Goal: Communication & Community: Share content

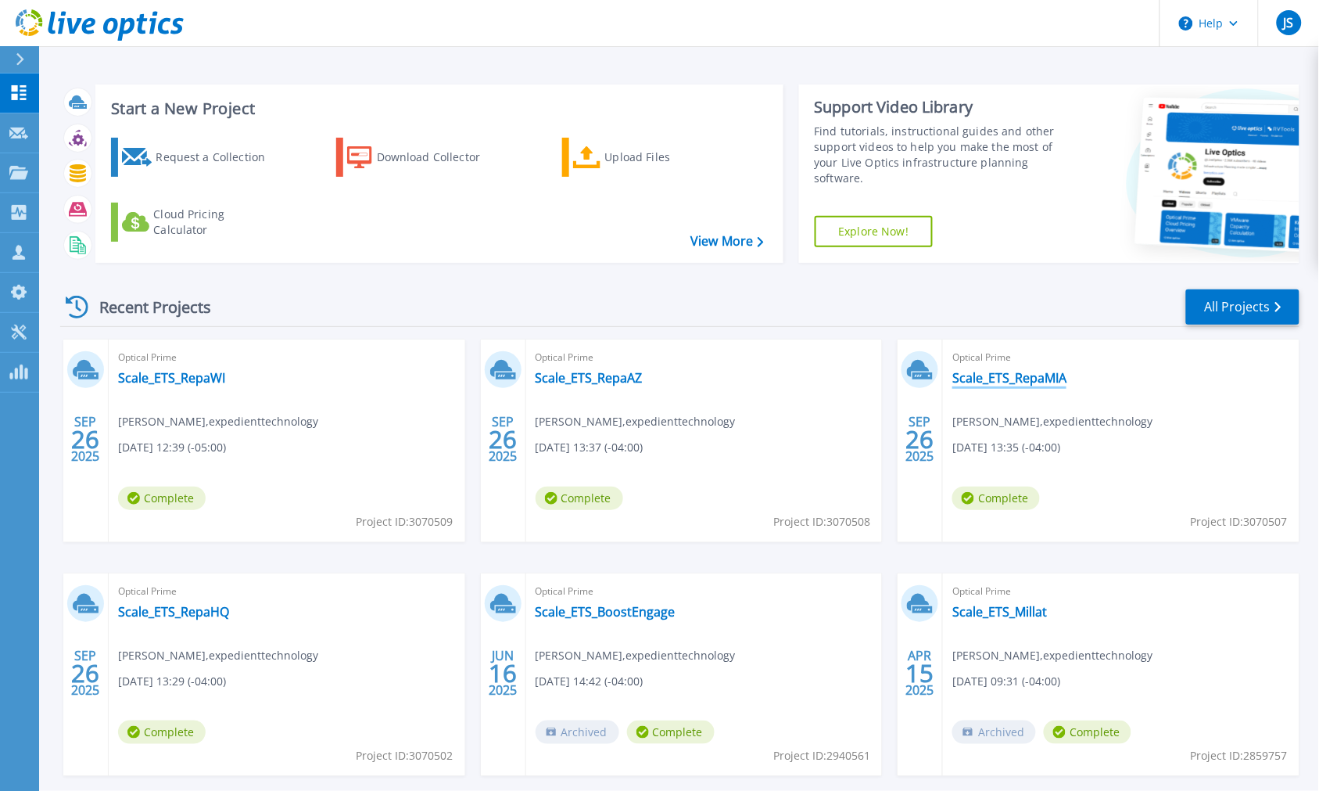
click at [1029, 378] on link "Scale_ETS_RepaMIA" at bounding box center [1010, 378] width 114 height 16
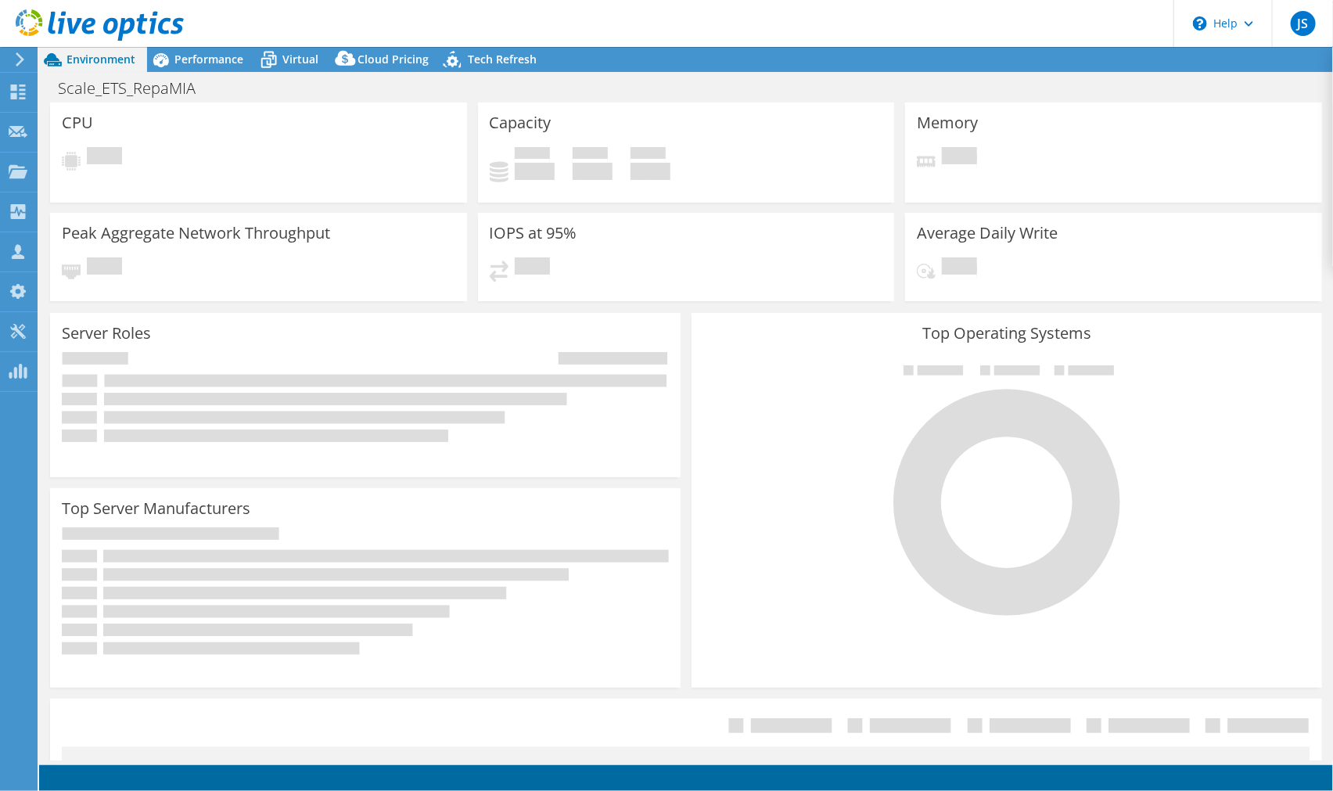
select select "USD"
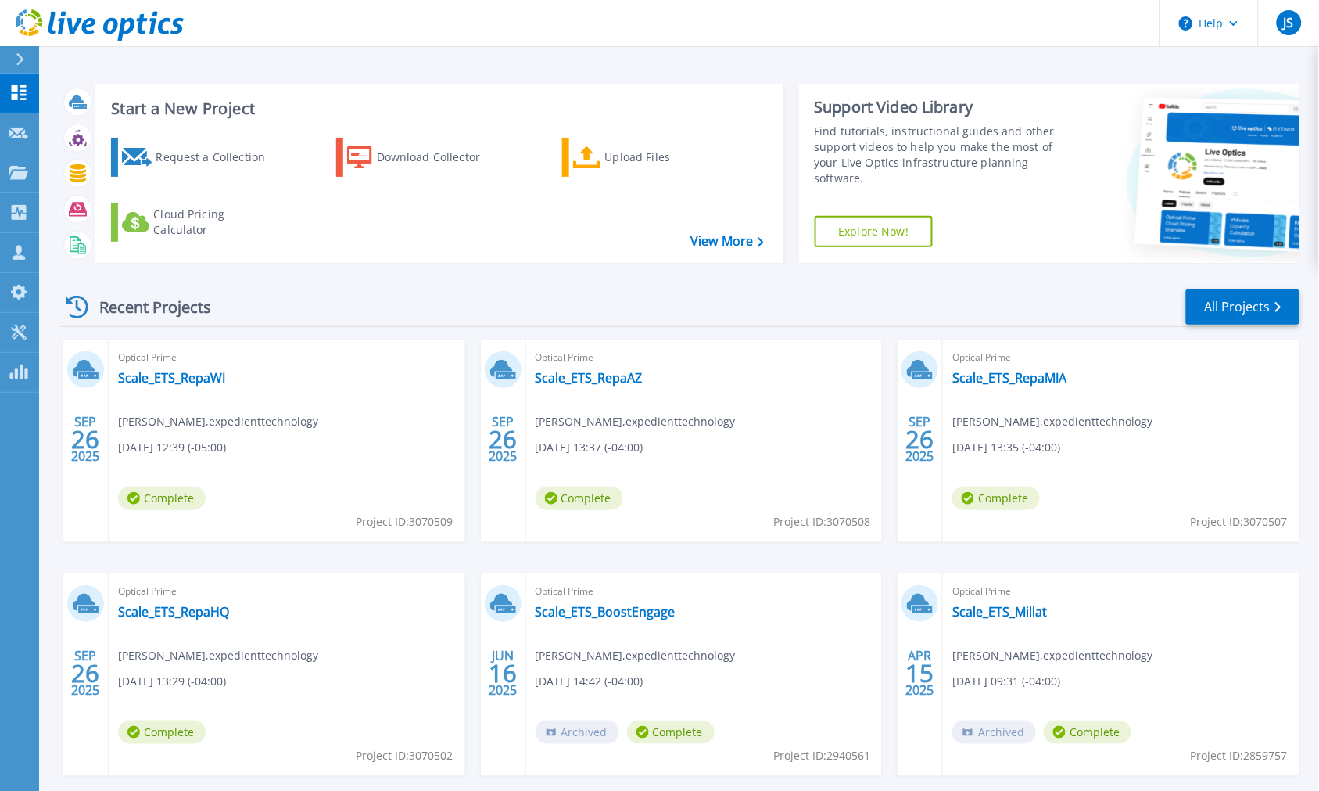
scroll to position [76, 0]
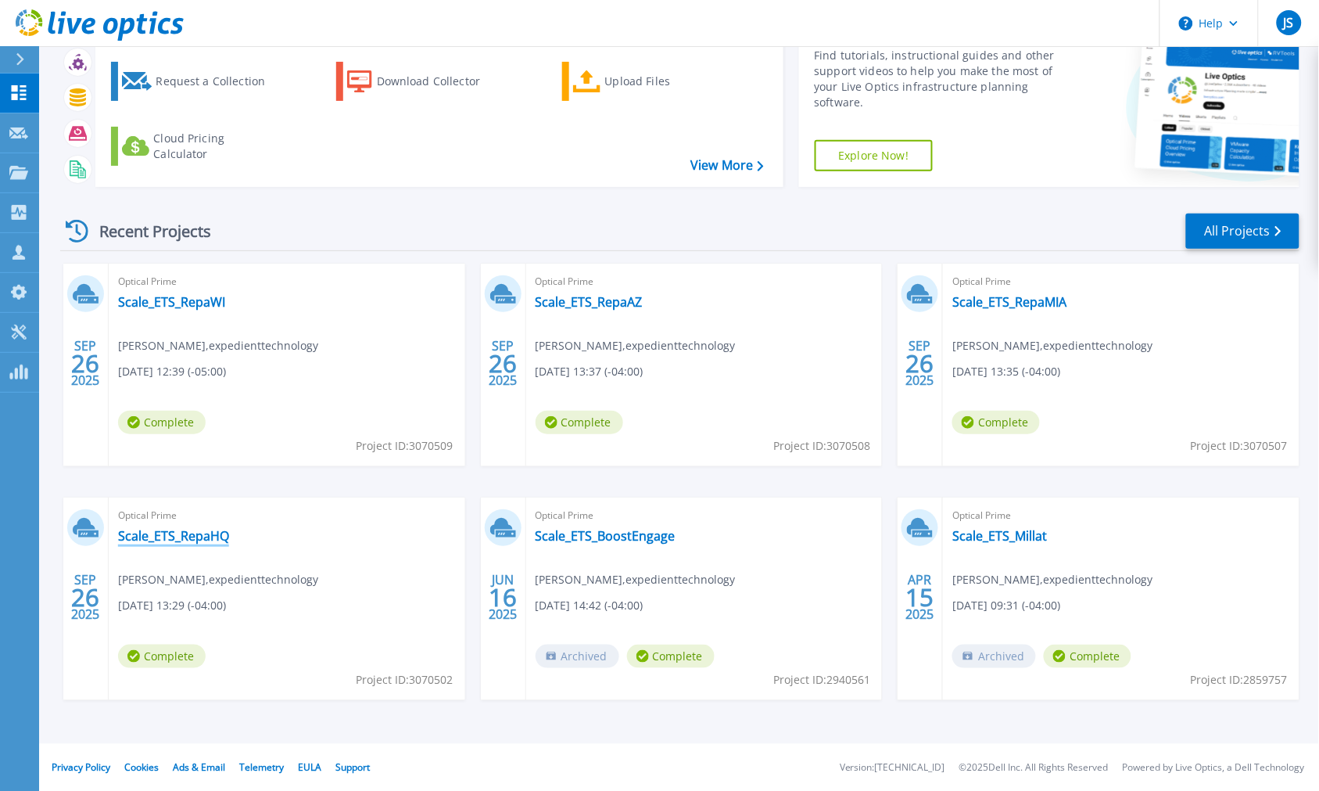
click at [210, 533] on link "Scale_ETS_RepaHQ" at bounding box center [173, 536] width 111 height 16
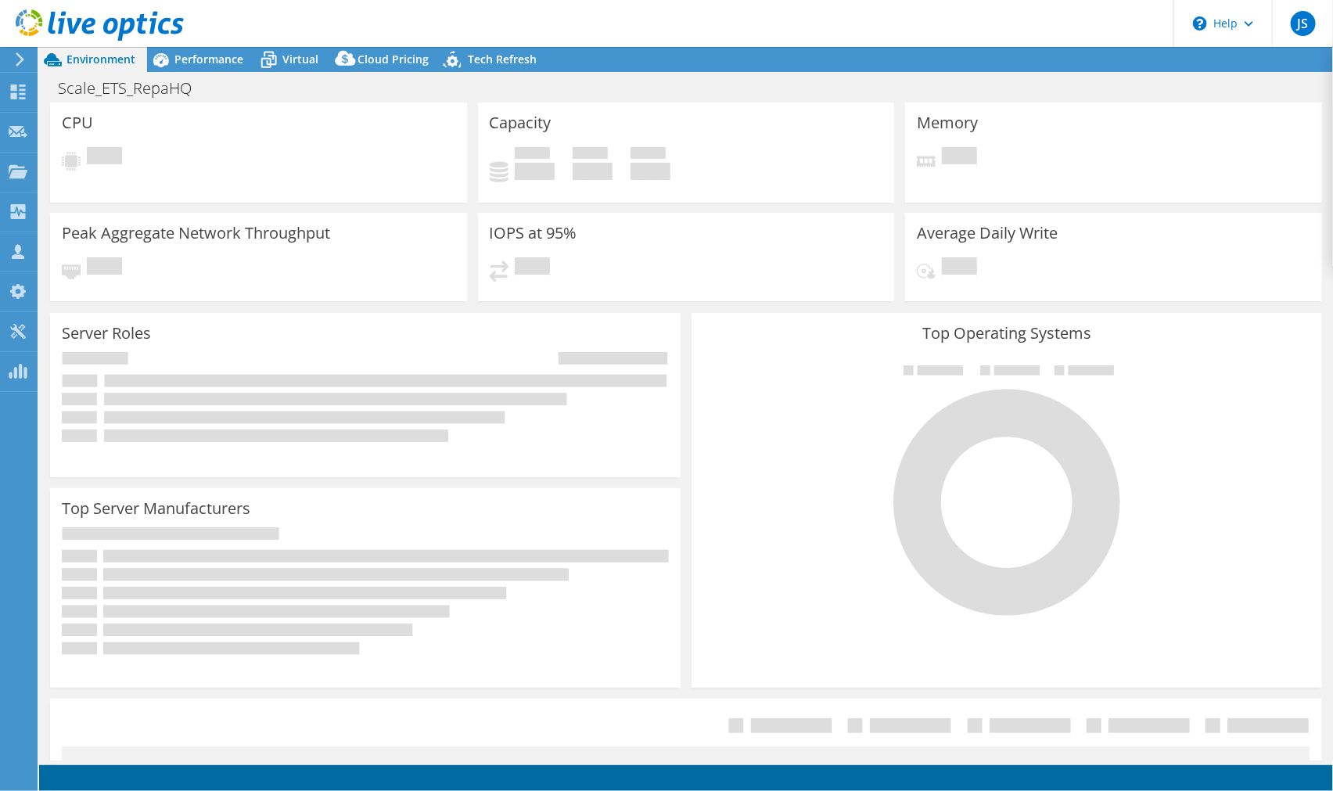
select select "USD"
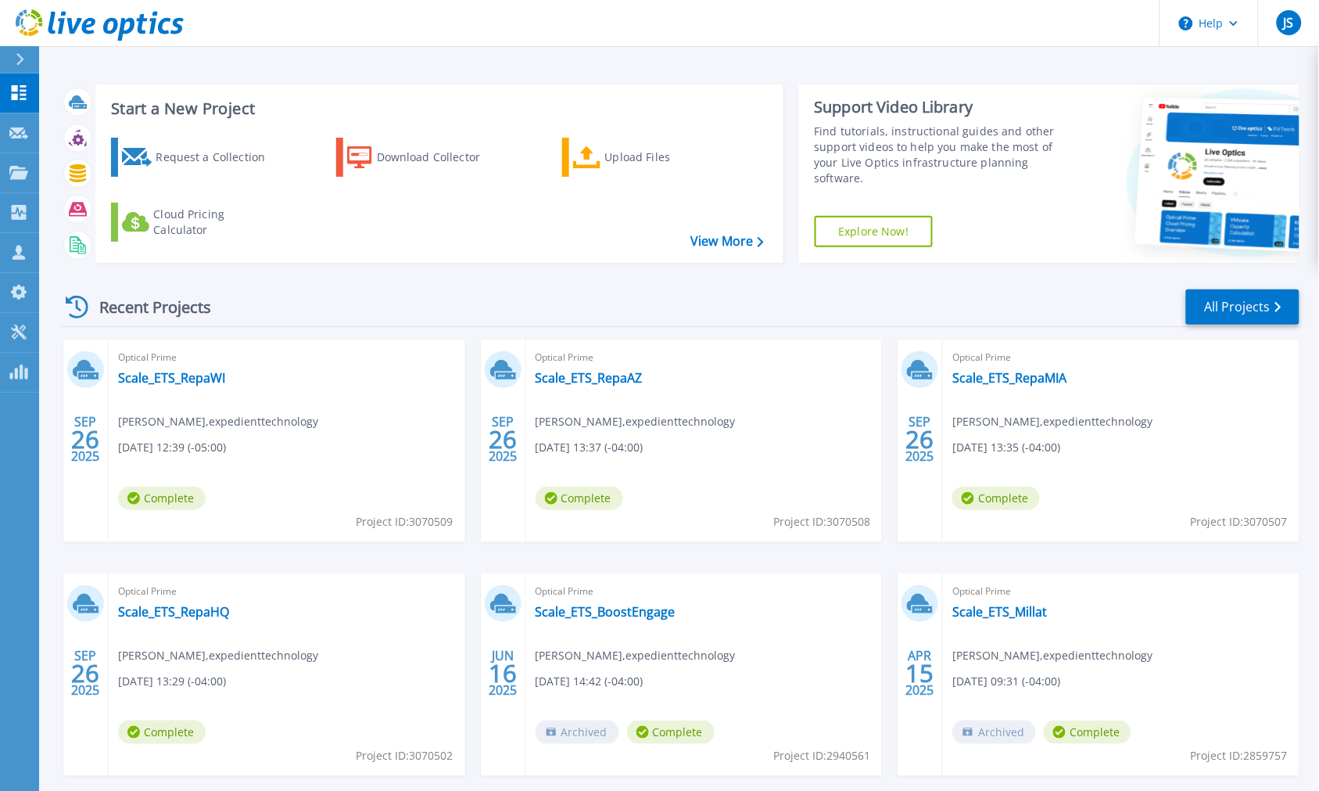
scroll to position [76, 0]
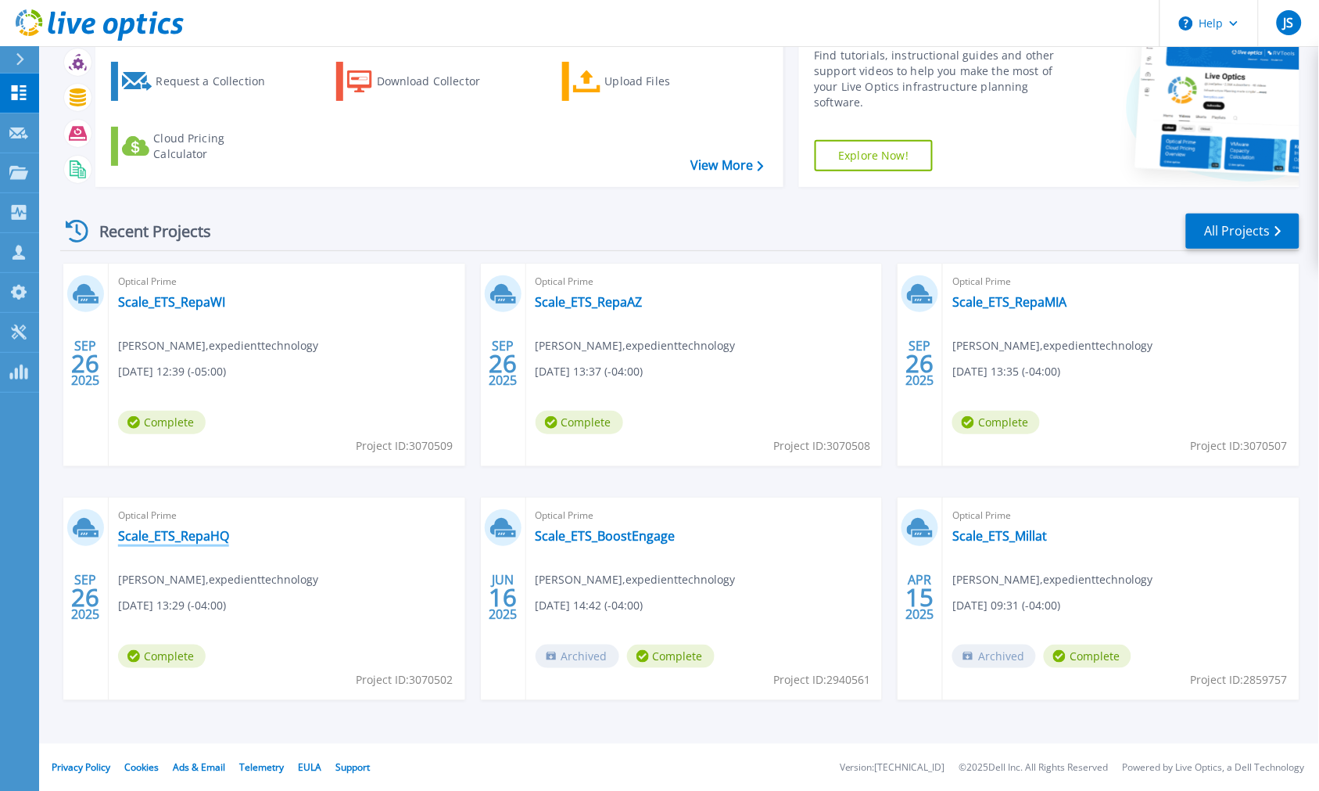
click at [210, 537] on link "Scale_ETS_RepaHQ" at bounding box center [173, 536] width 111 height 16
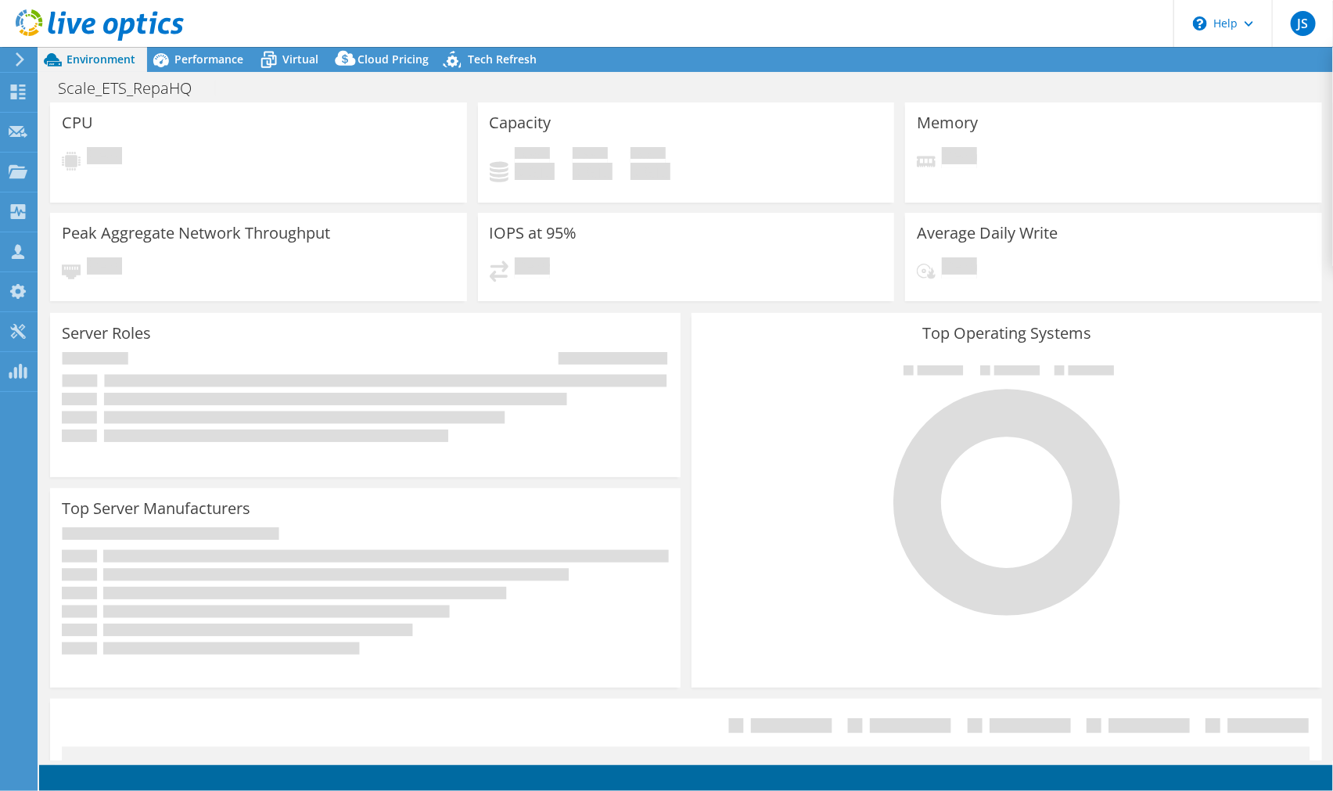
select select "USD"
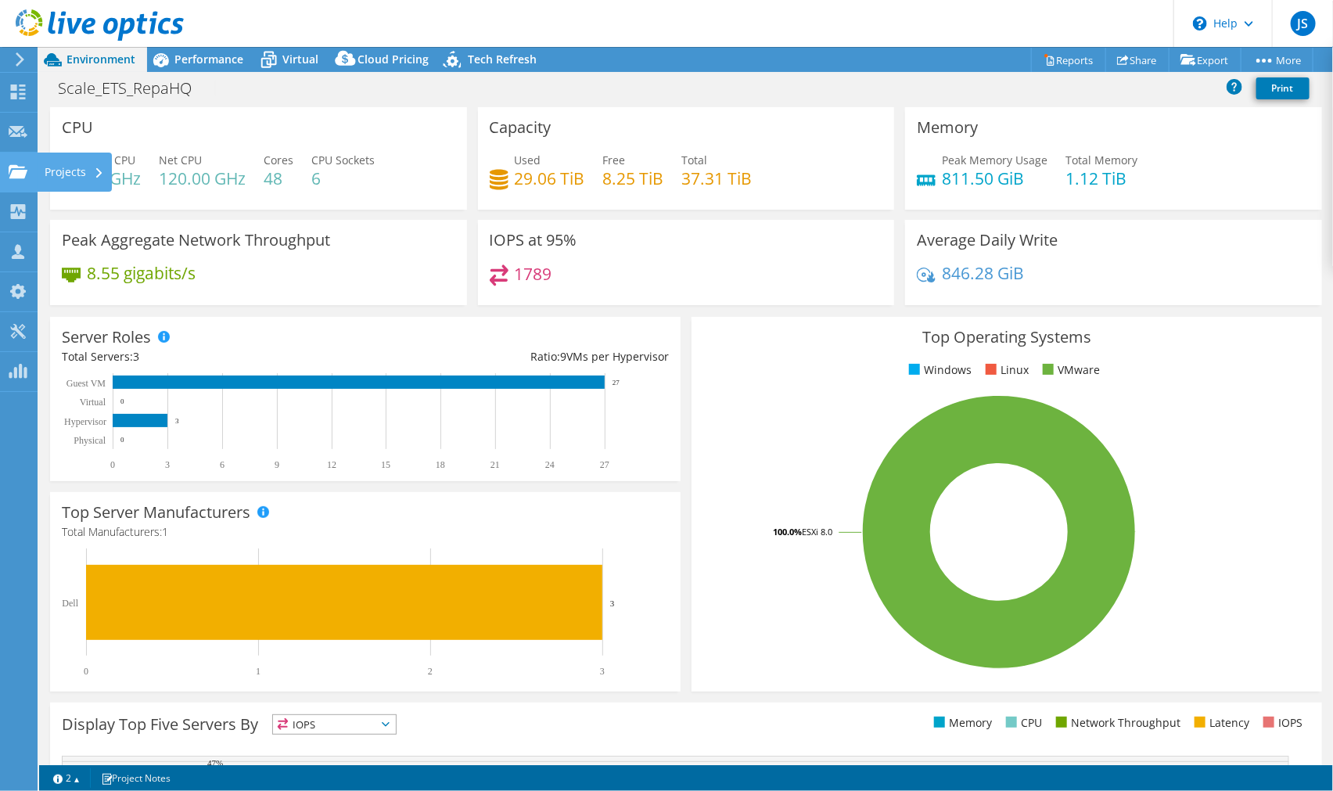
click at [12, 174] on use at bounding box center [18, 170] width 19 height 13
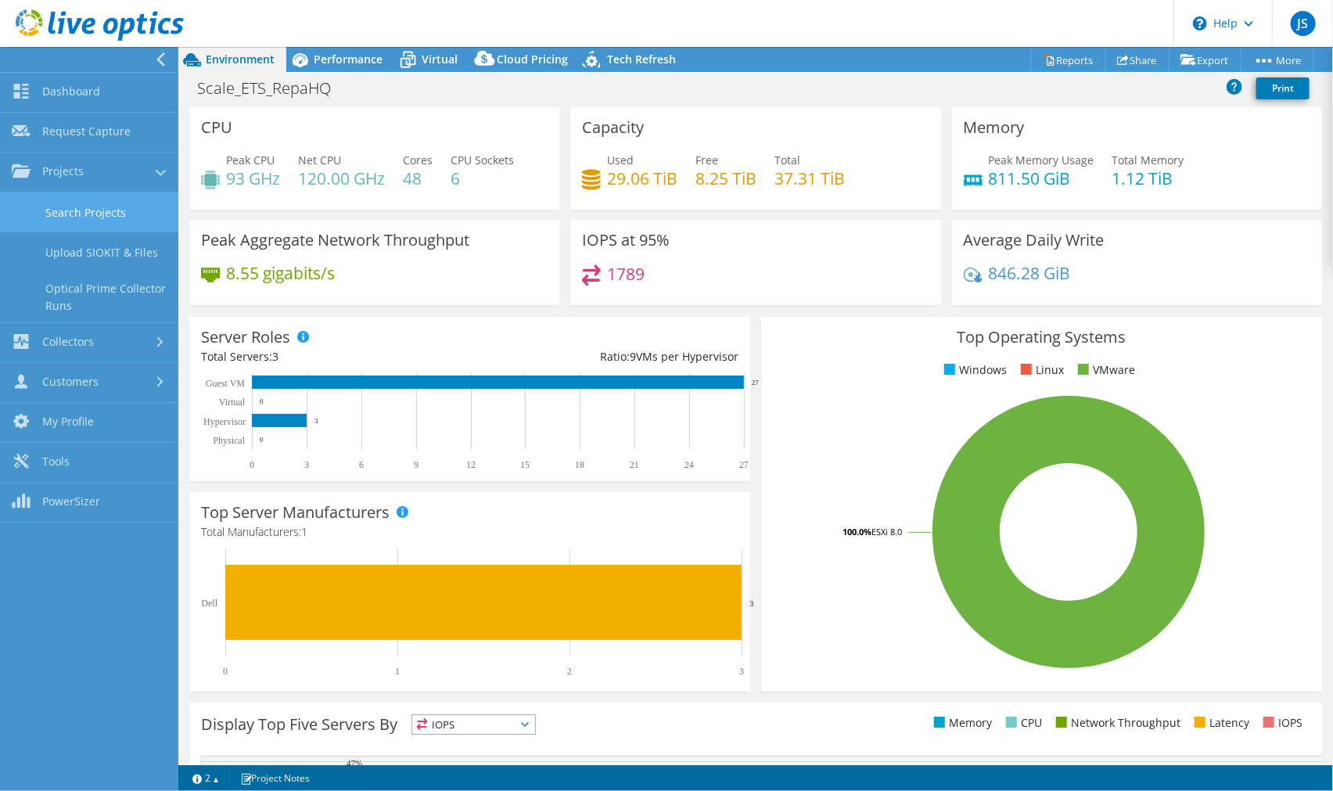
click at [95, 220] on link "Search Projects" at bounding box center [89, 212] width 178 height 40
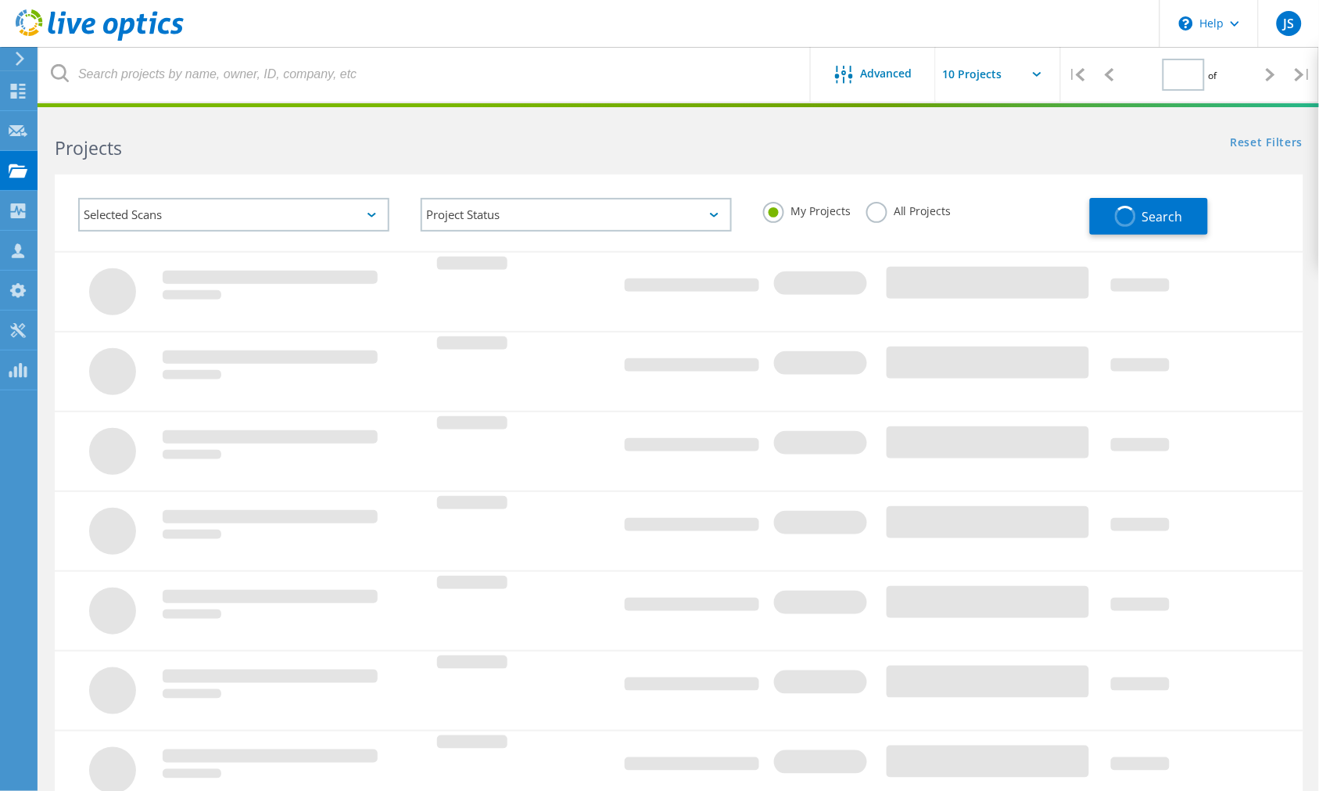
type input "1"
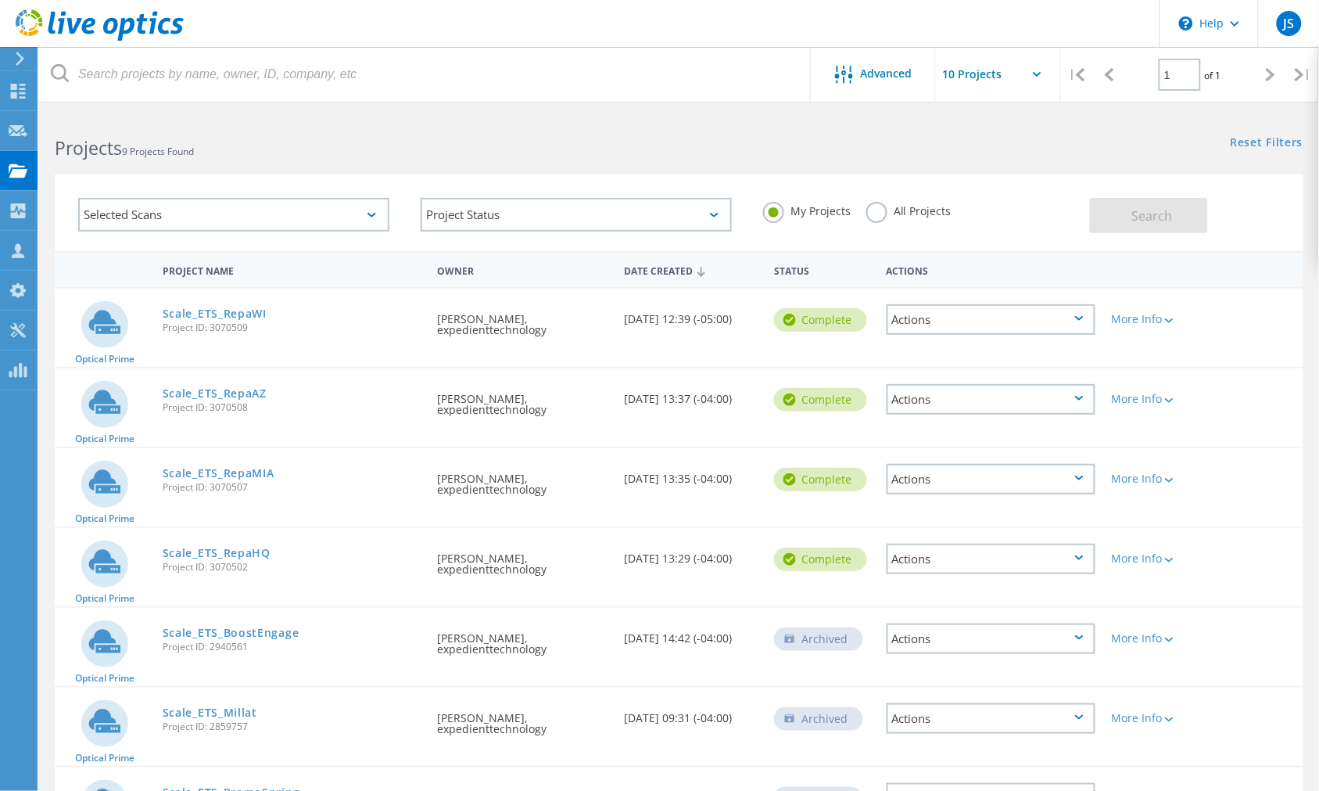
click at [306, 323] on span "Project ID: 3070509" at bounding box center [292, 327] width 259 height 9
click at [1082, 317] on icon at bounding box center [1079, 318] width 9 height 5
click at [1230, 341] on div "Optical Prime Scale_ETS_RepaWI Project ID: 3070509 Requested By Jonathan Sparks…" at bounding box center [679, 328] width 1249 height 78
click at [372, 220] on div "Selected Scans" at bounding box center [233, 215] width 311 height 34
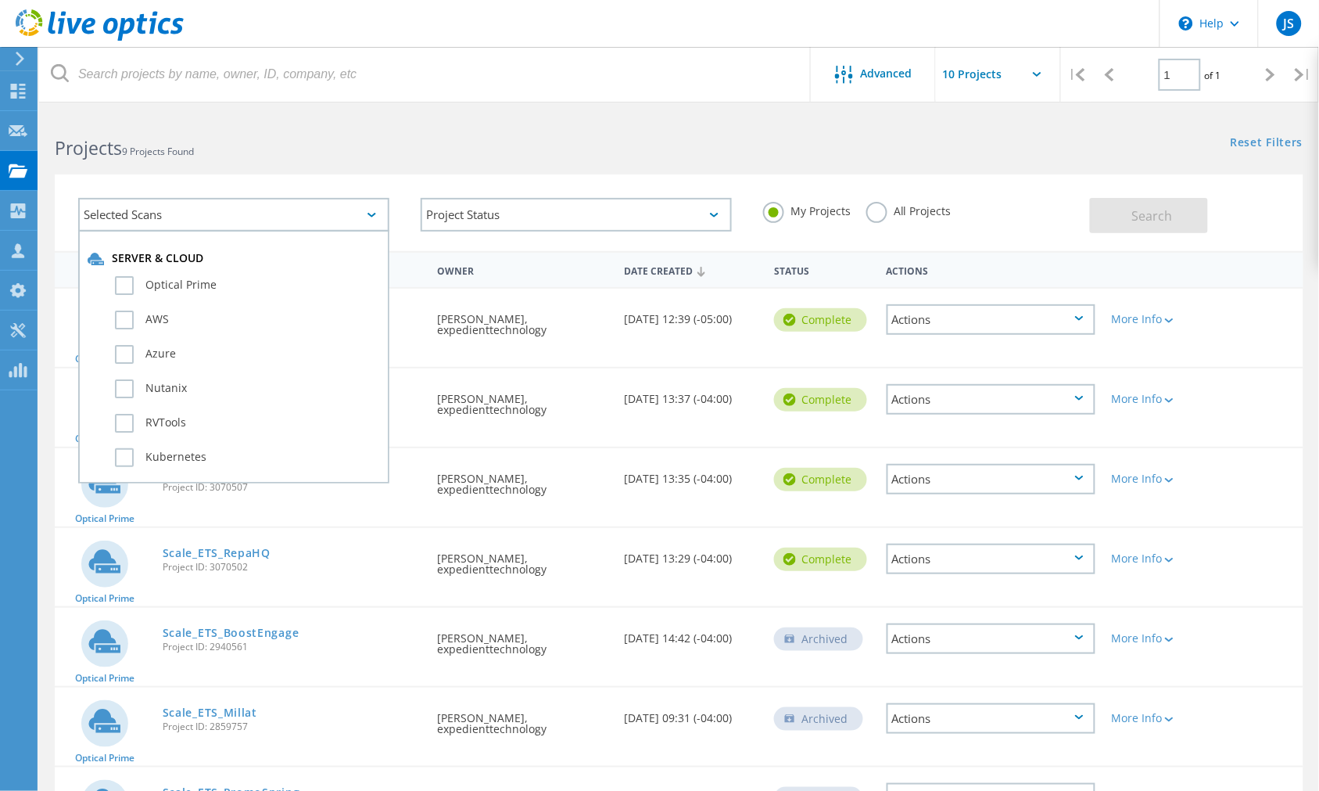
click at [307, 121] on div "Projects 9 Projects Found" at bounding box center [359, 133] width 640 height 41
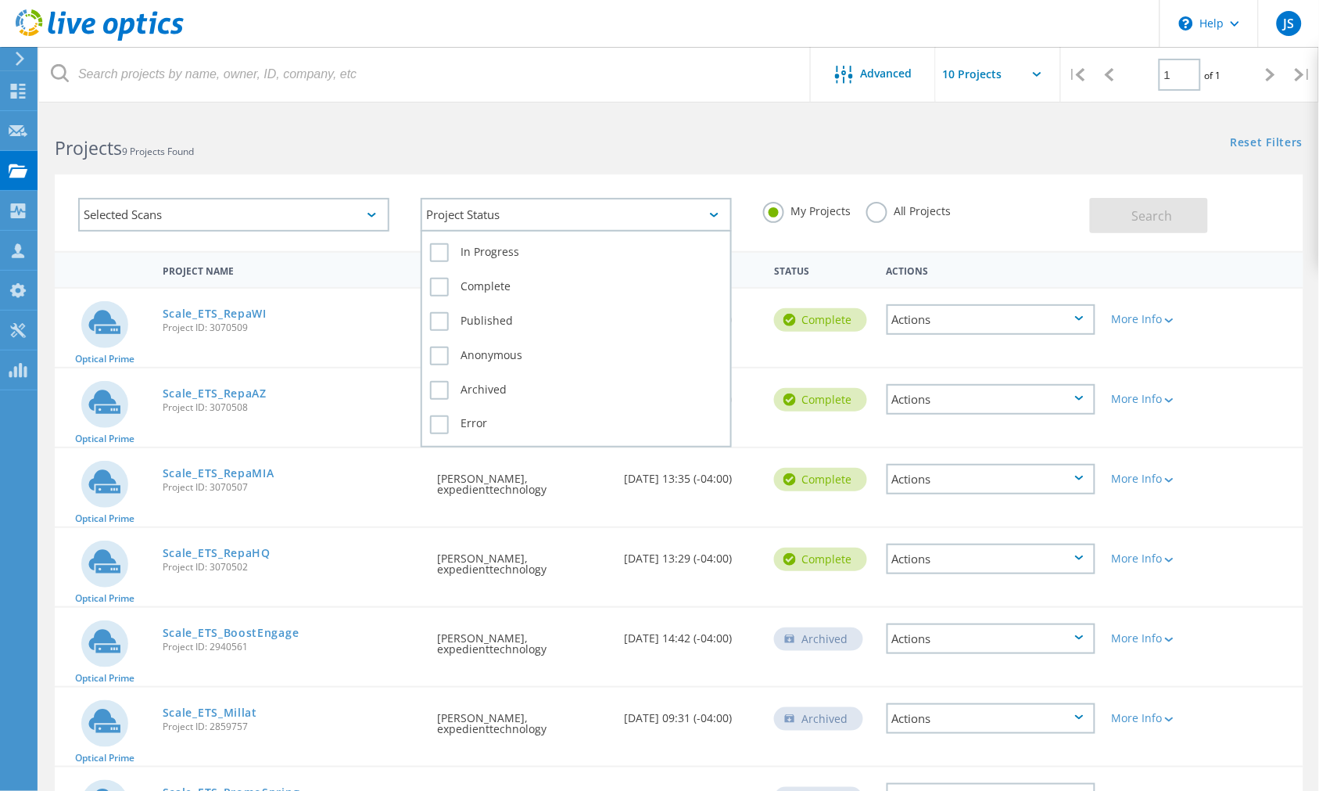
click at [504, 211] on div "Project Status" at bounding box center [576, 215] width 311 height 34
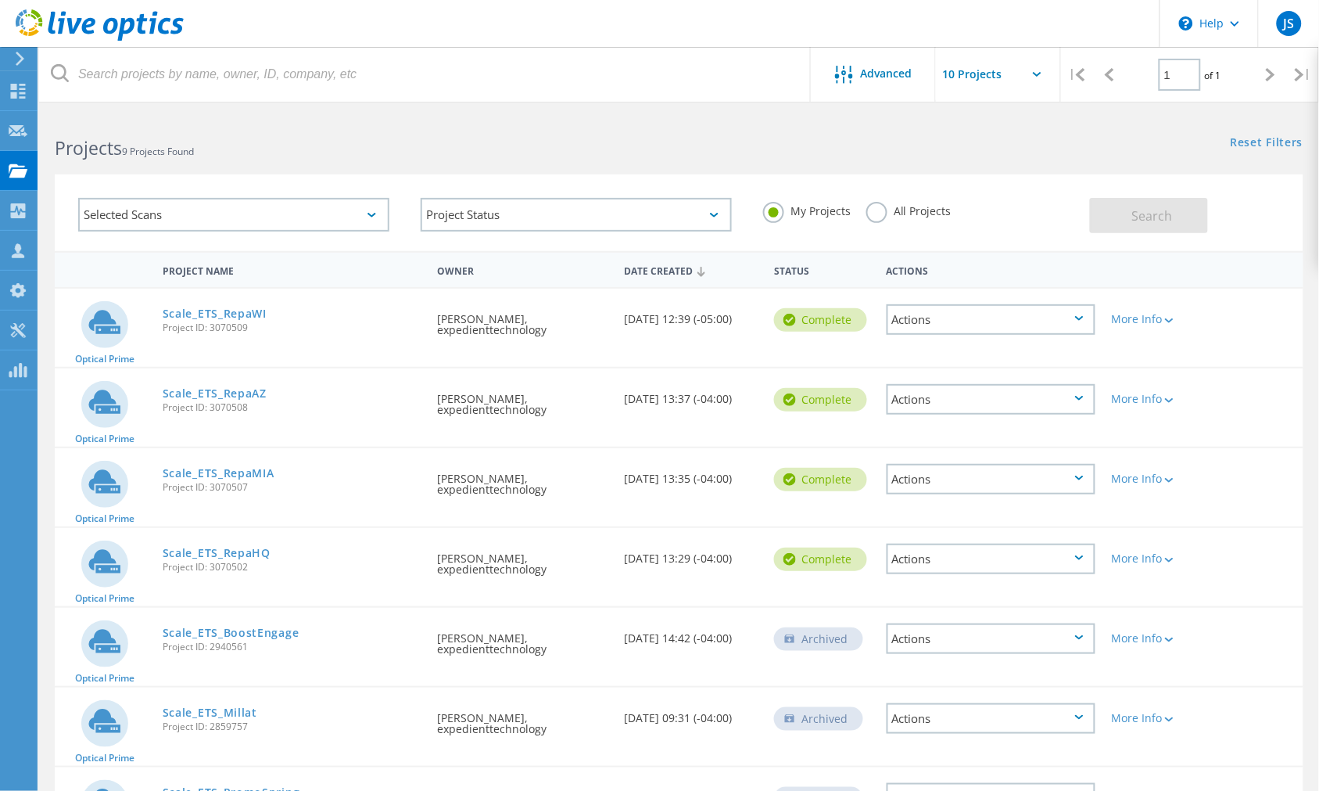
click at [509, 149] on h2 "Projects 9 Projects Found" at bounding box center [359, 148] width 609 height 26
click at [885, 88] on div "Advanced" at bounding box center [873, 74] width 125 height 55
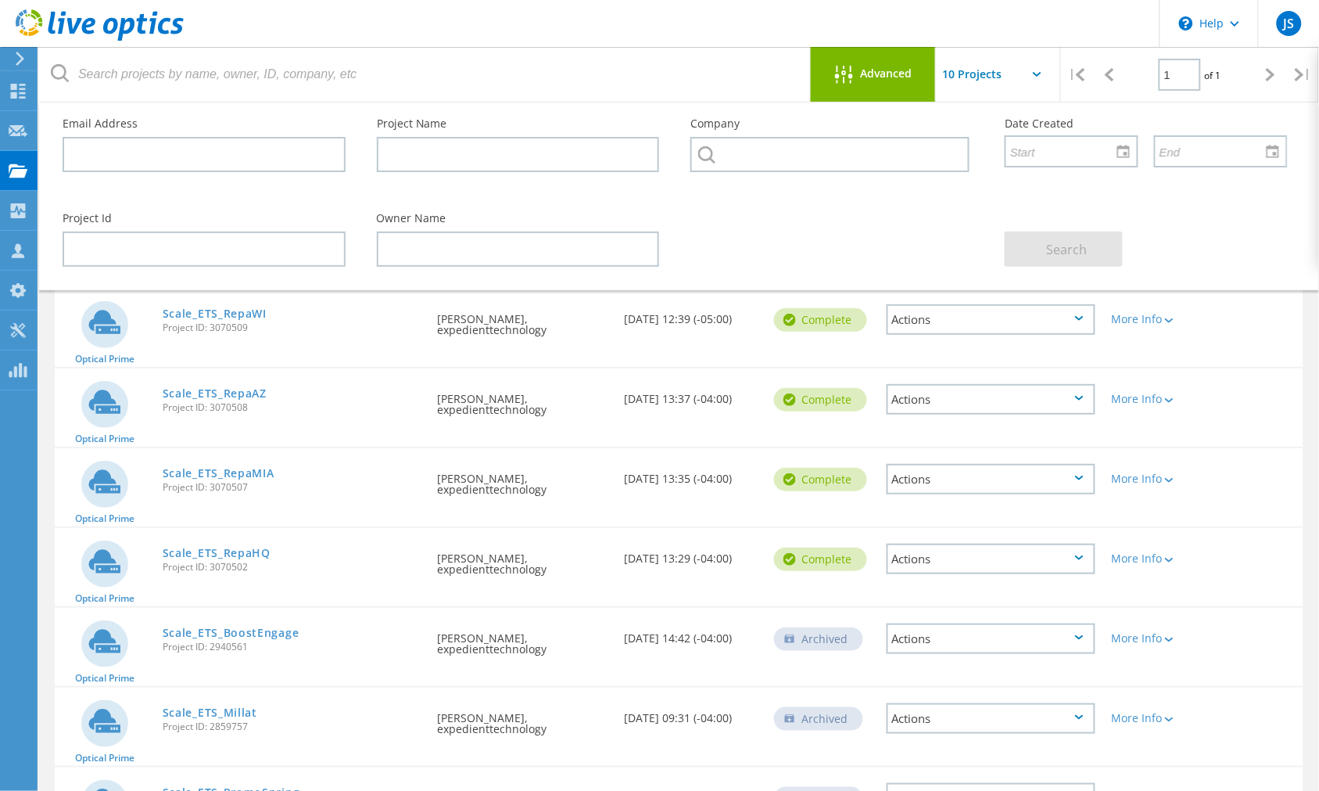
click at [885, 88] on div "Advanced" at bounding box center [873, 74] width 125 height 55
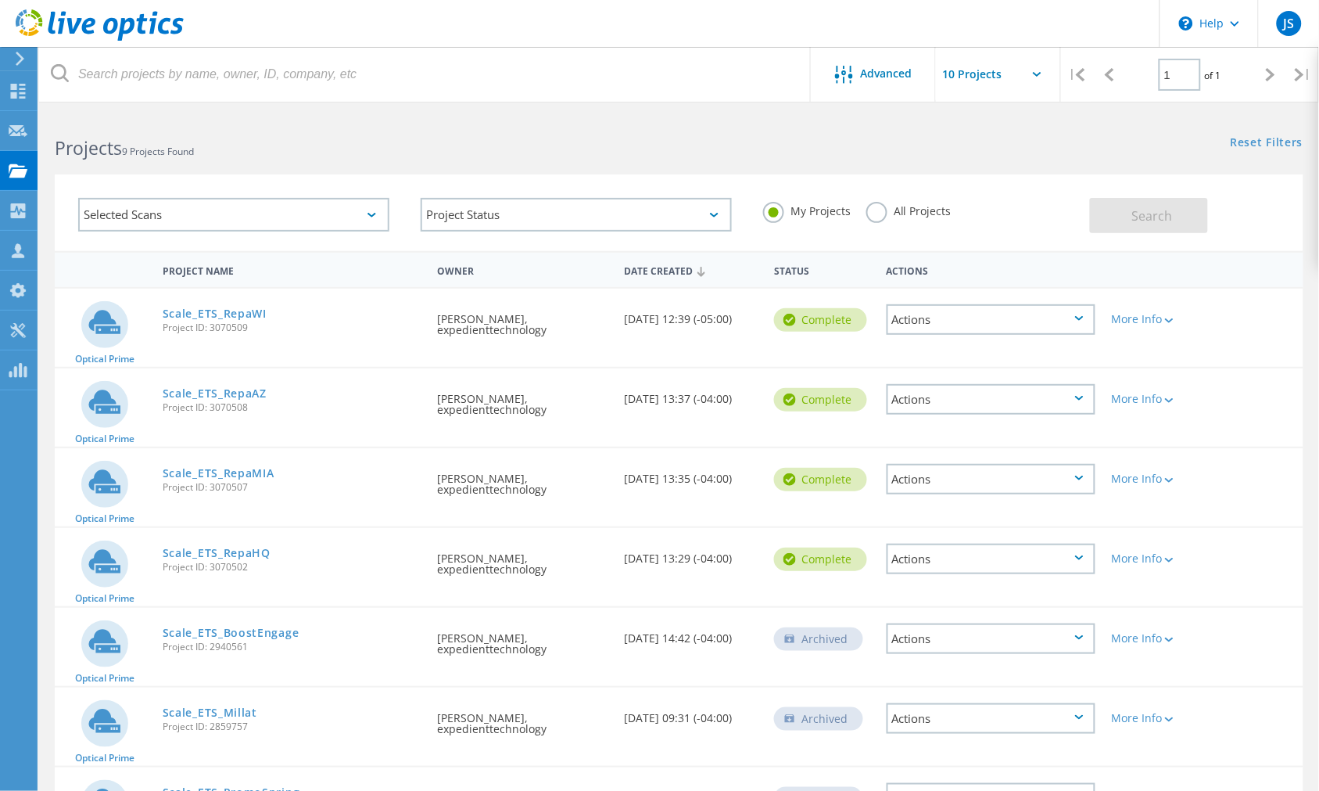
click at [1001, 319] on div "Actions" at bounding box center [991, 319] width 209 height 31
click at [968, 329] on div "Share" at bounding box center [992, 332] width 206 height 24
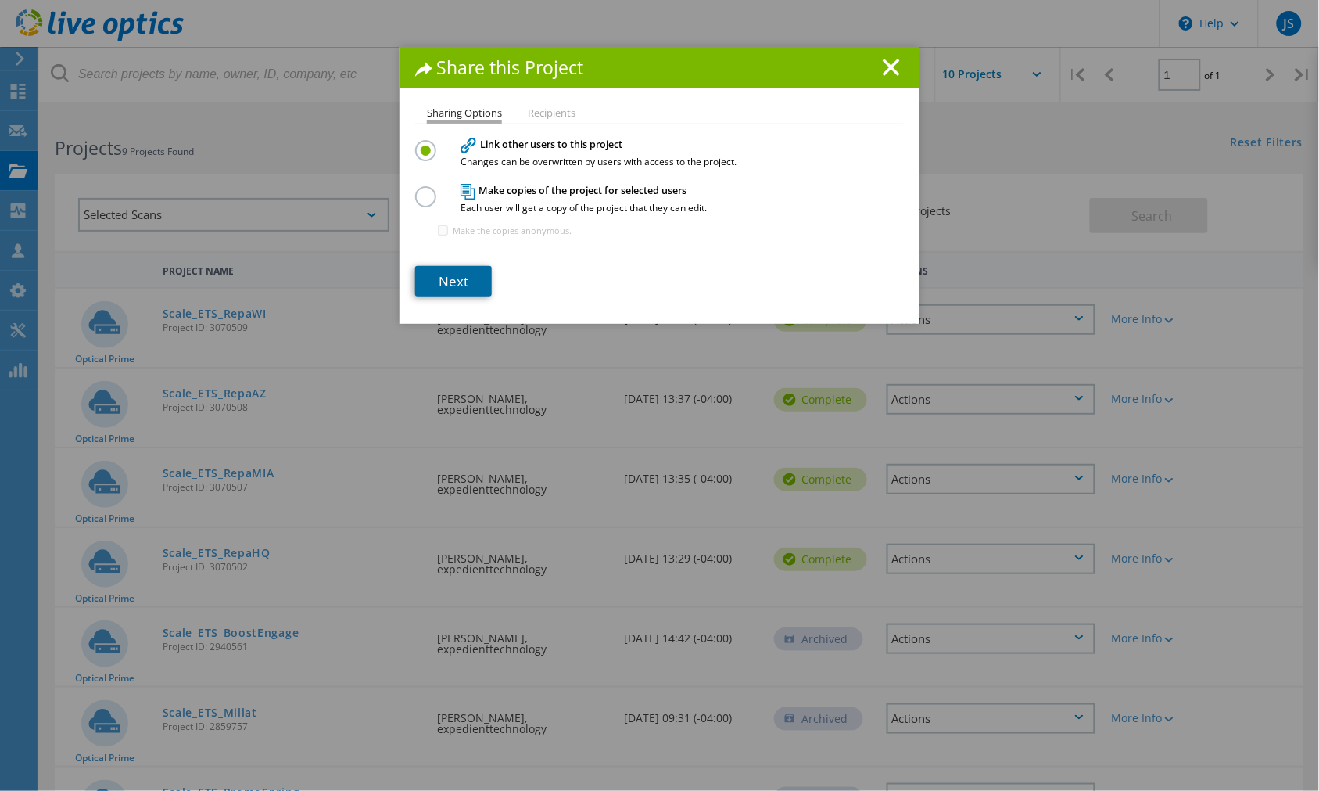
click at [456, 282] on link "Next" at bounding box center [453, 281] width 77 height 31
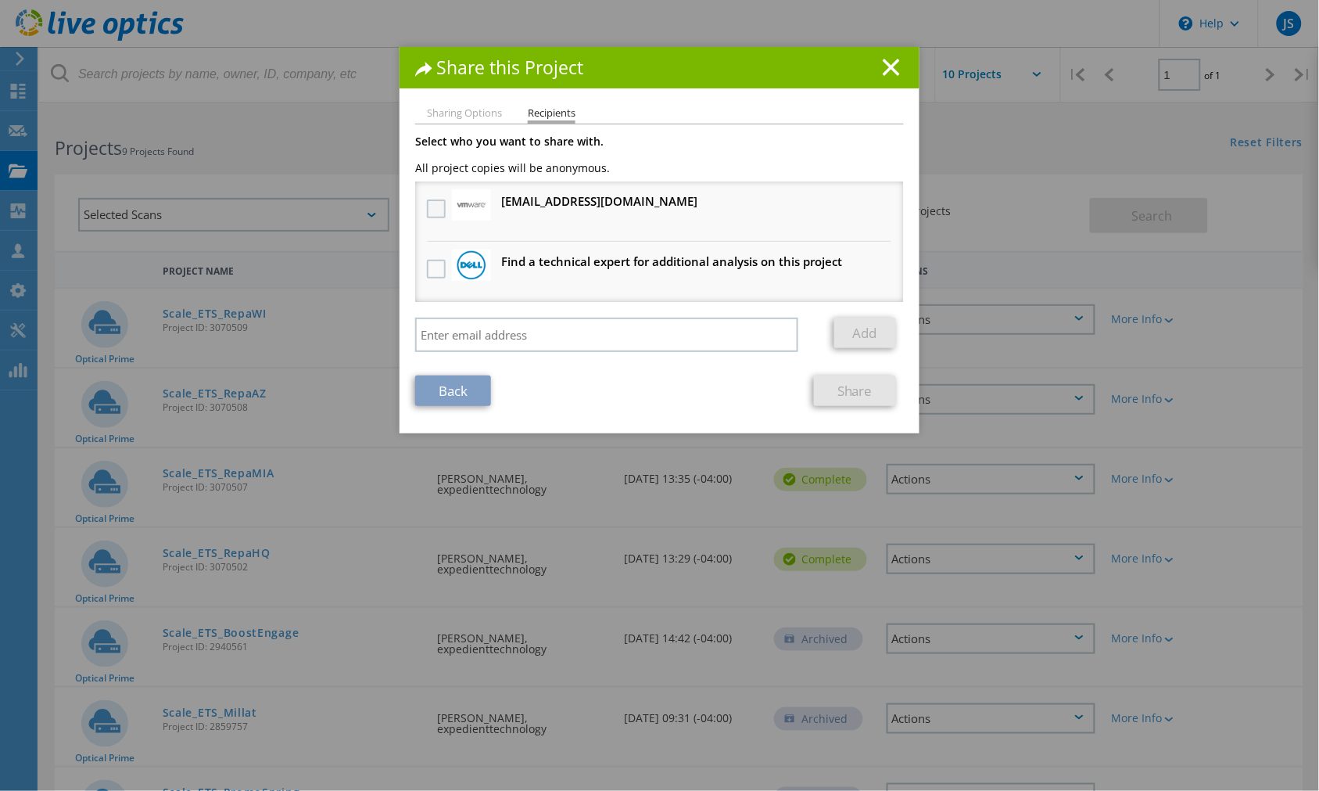
click at [427, 207] on label at bounding box center [438, 208] width 23 height 19
click at [0, 0] on input "checkbox" at bounding box center [0, 0] width 0 height 0
click at [830, 388] on link "Share" at bounding box center [855, 390] width 82 height 31
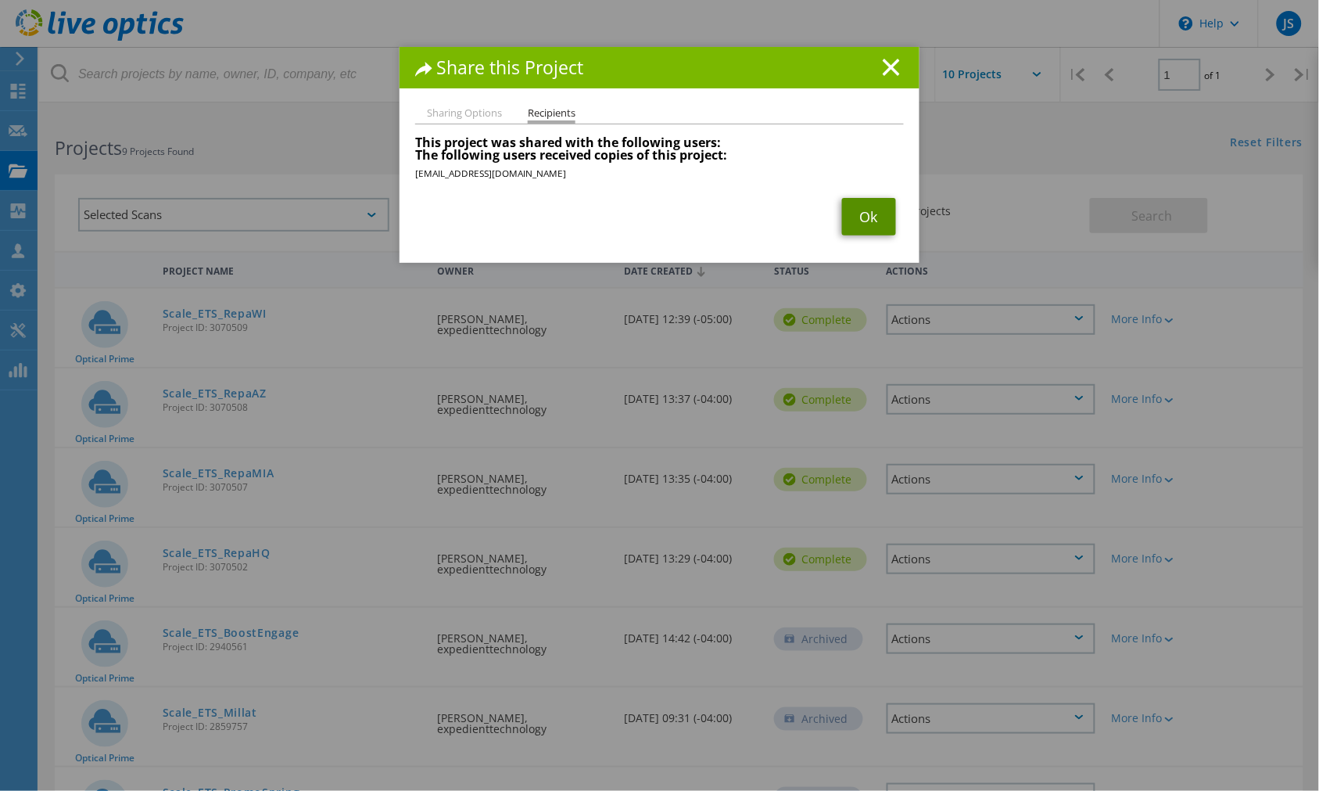
click at [861, 213] on link "Ok" at bounding box center [869, 217] width 54 height 38
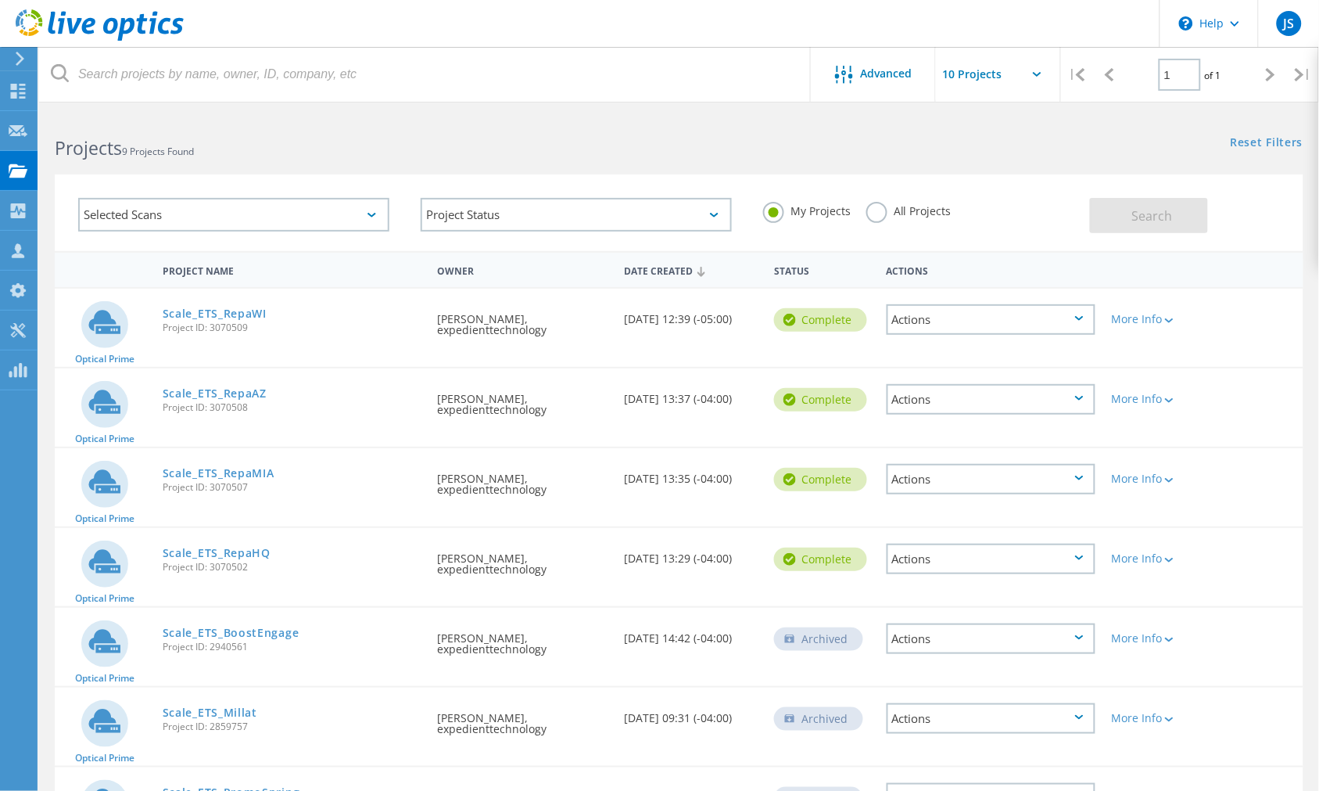
click at [926, 396] on div "Actions" at bounding box center [991, 399] width 209 height 31
click at [931, 404] on div "Share" at bounding box center [992, 412] width 206 height 24
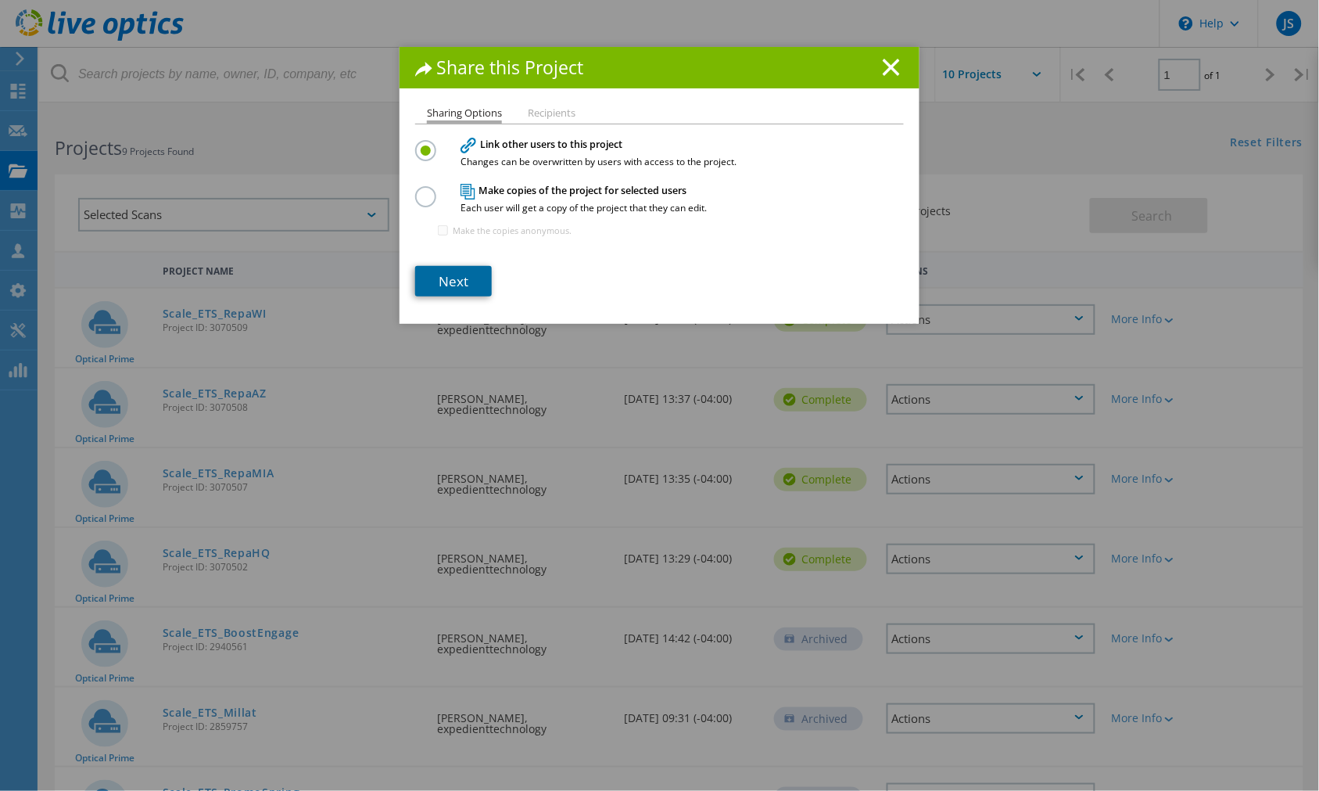
click at [465, 278] on link "Next" at bounding box center [453, 281] width 77 height 31
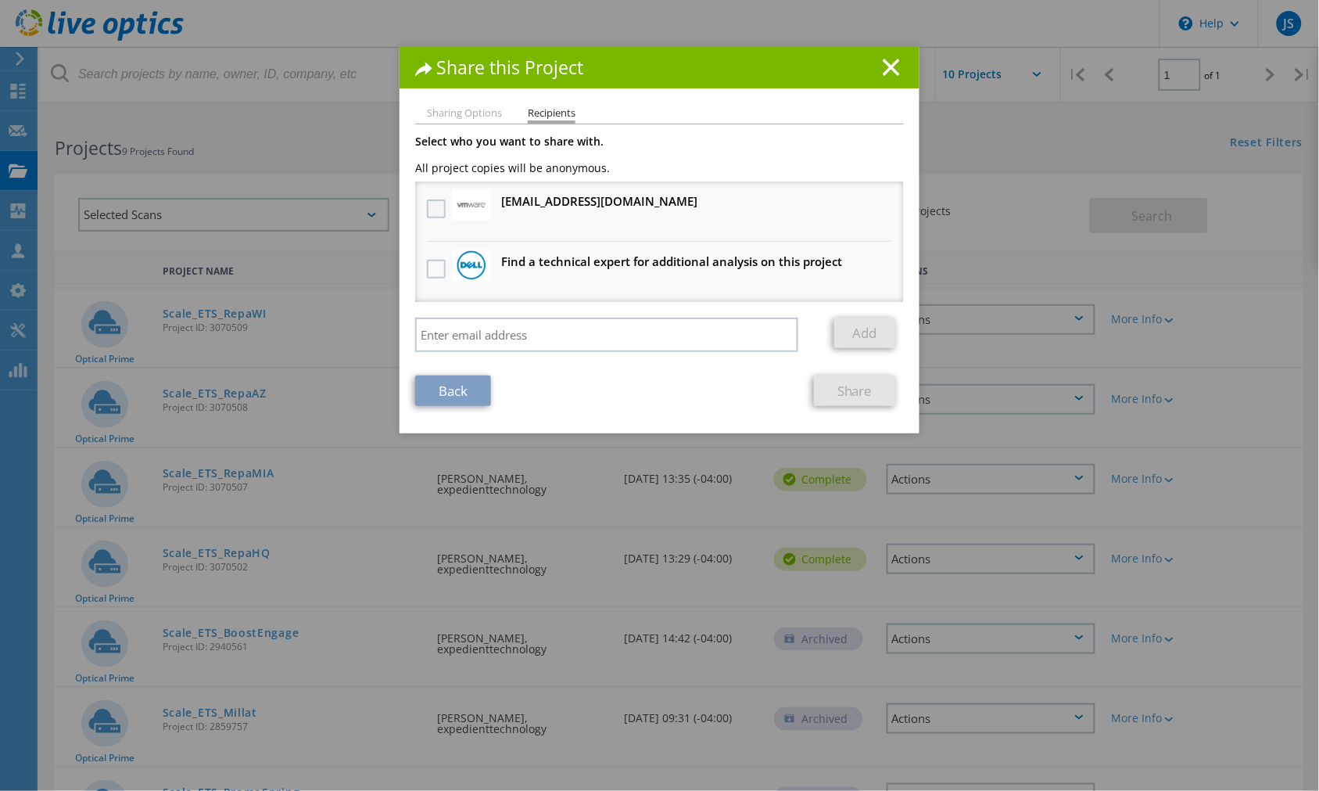
click at [427, 202] on label at bounding box center [438, 208] width 23 height 19
click at [0, 0] on input "checkbox" at bounding box center [0, 0] width 0 height 0
click at [838, 387] on link "Share" at bounding box center [855, 390] width 82 height 31
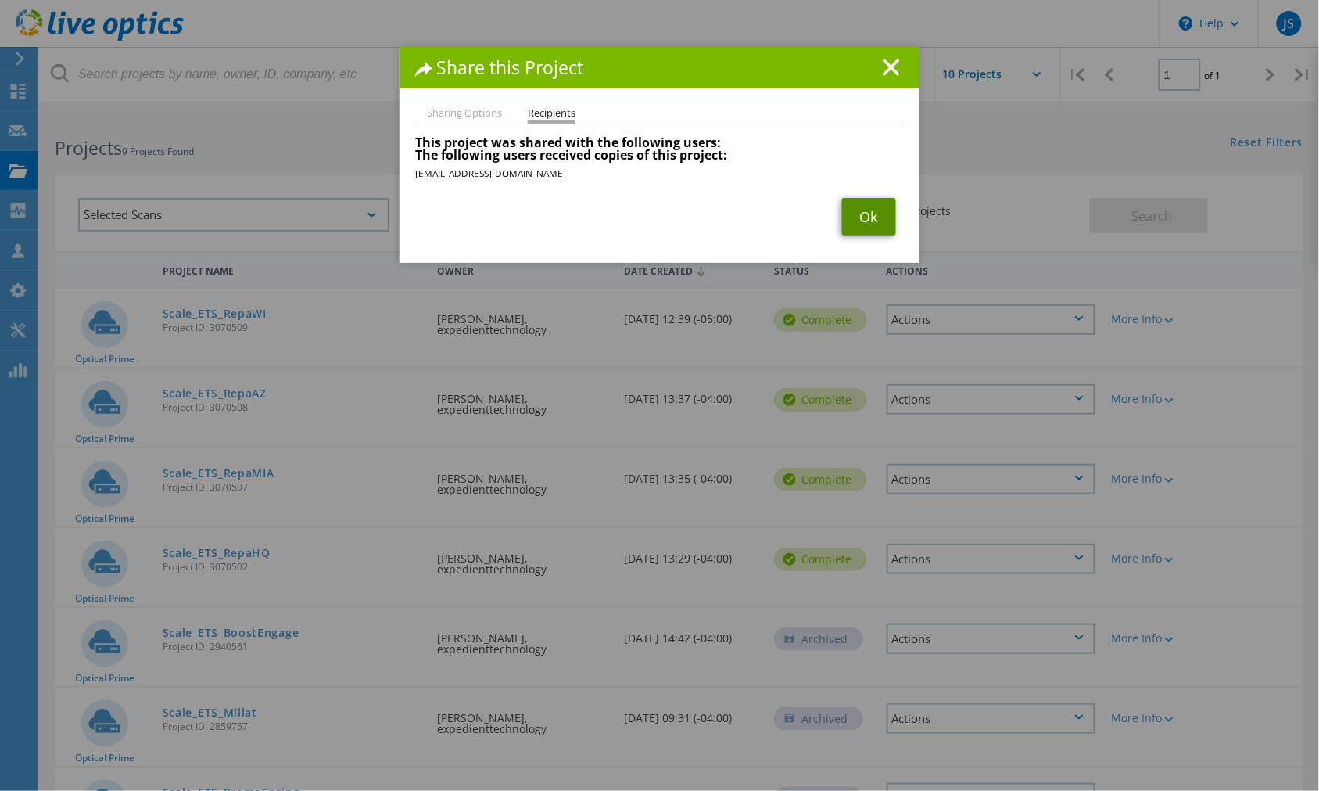
click at [863, 221] on link "Ok" at bounding box center [869, 217] width 54 height 38
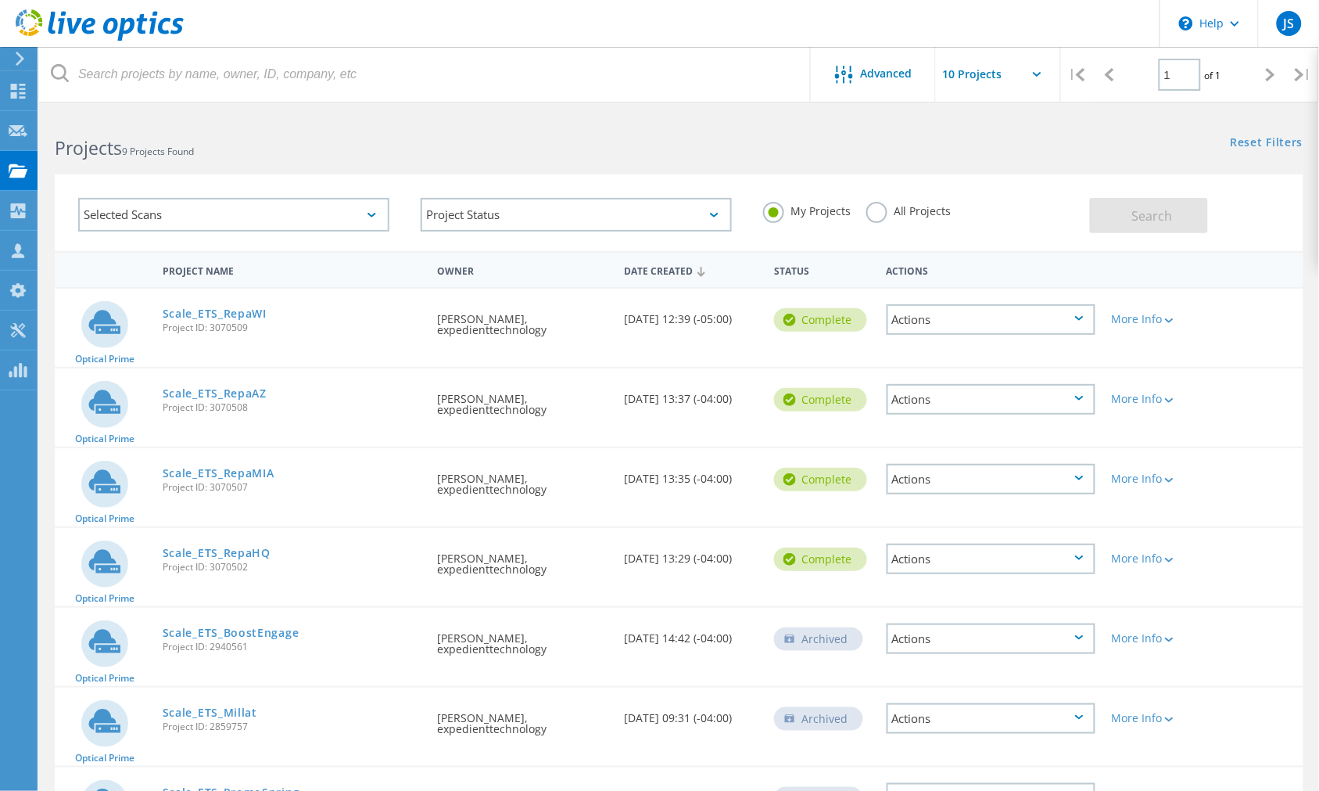
click at [939, 477] on div "Actions" at bounding box center [991, 479] width 209 height 31
click at [939, 483] on div "Share" at bounding box center [992, 491] width 206 height 24
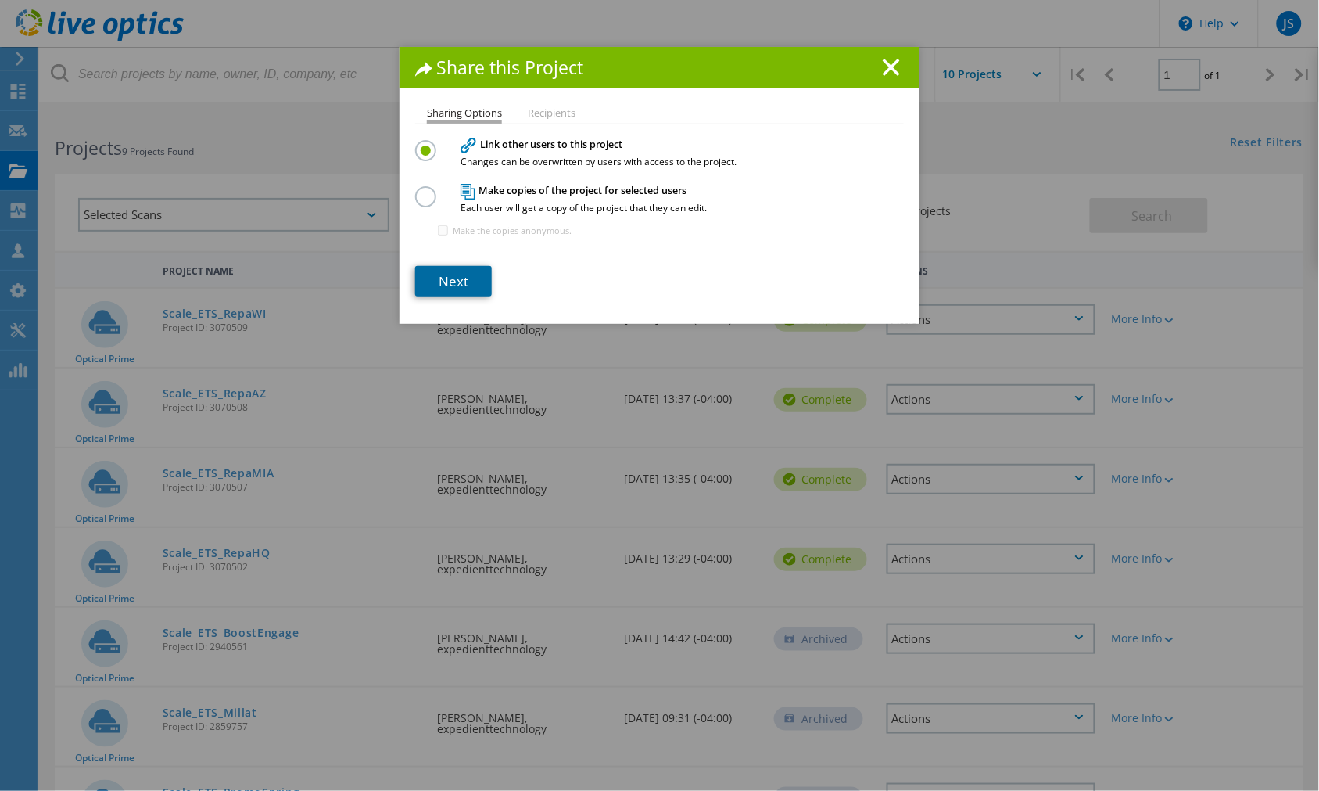
click at [455, 278] on link "Next" at bounding box center [453, 281] width 77 height 31
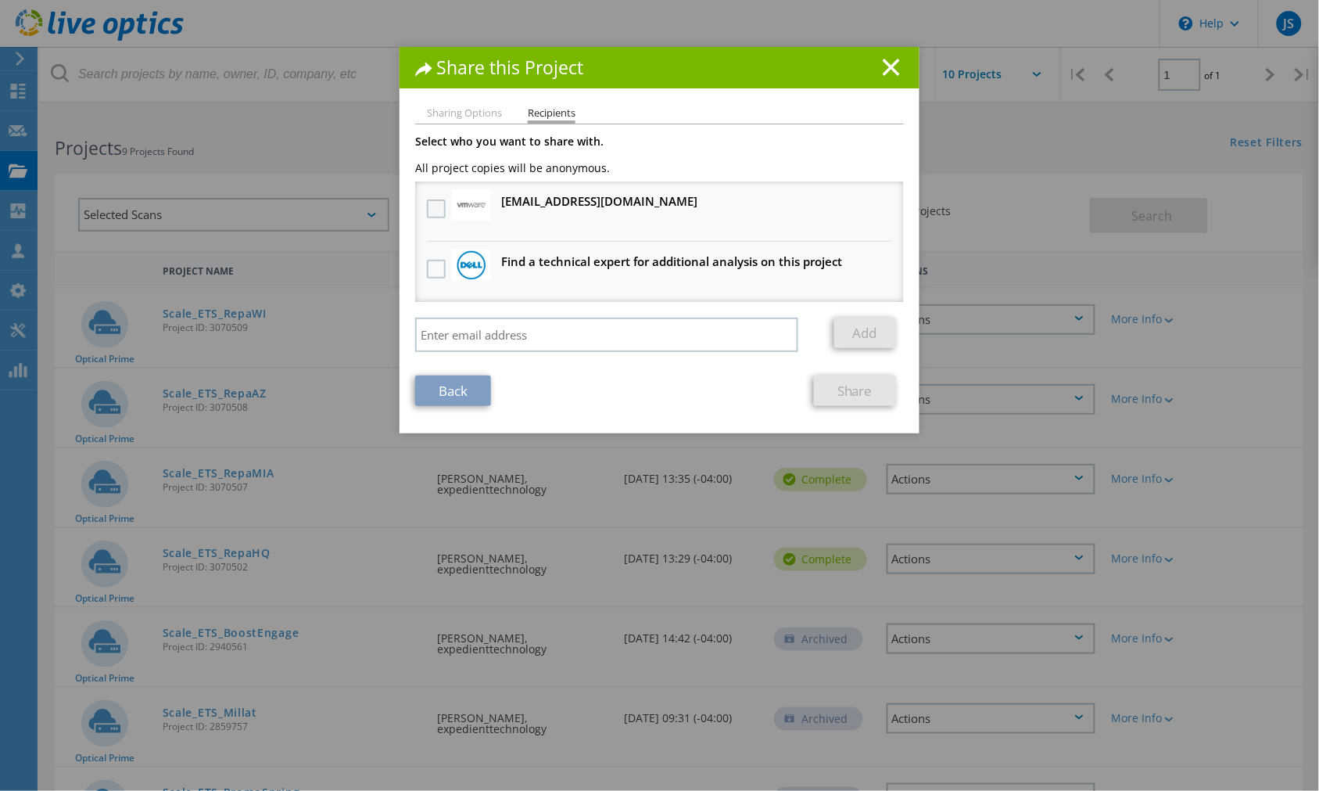
click at [430, 203] on label at bounding box center [438, 208] width 23 height 19
click at [0, 0] on input "checkbox" at bounding box center [0, 0] width 0 height 0
click at [846, 382] on link "Share" at bounding box center [855, 390] width 82 height 31
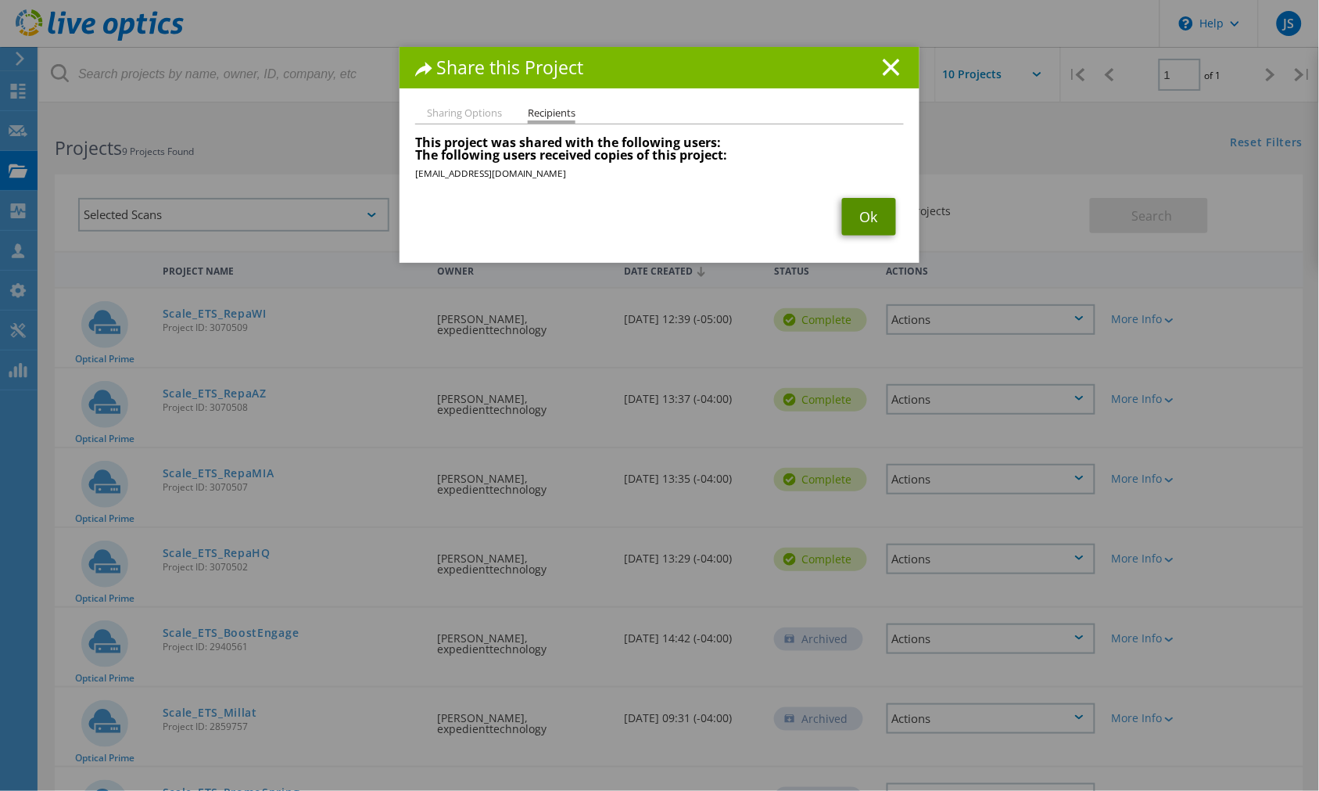
click at [859, 215] on link "Ok" at bounding box center [869, 217] width 54 height 38
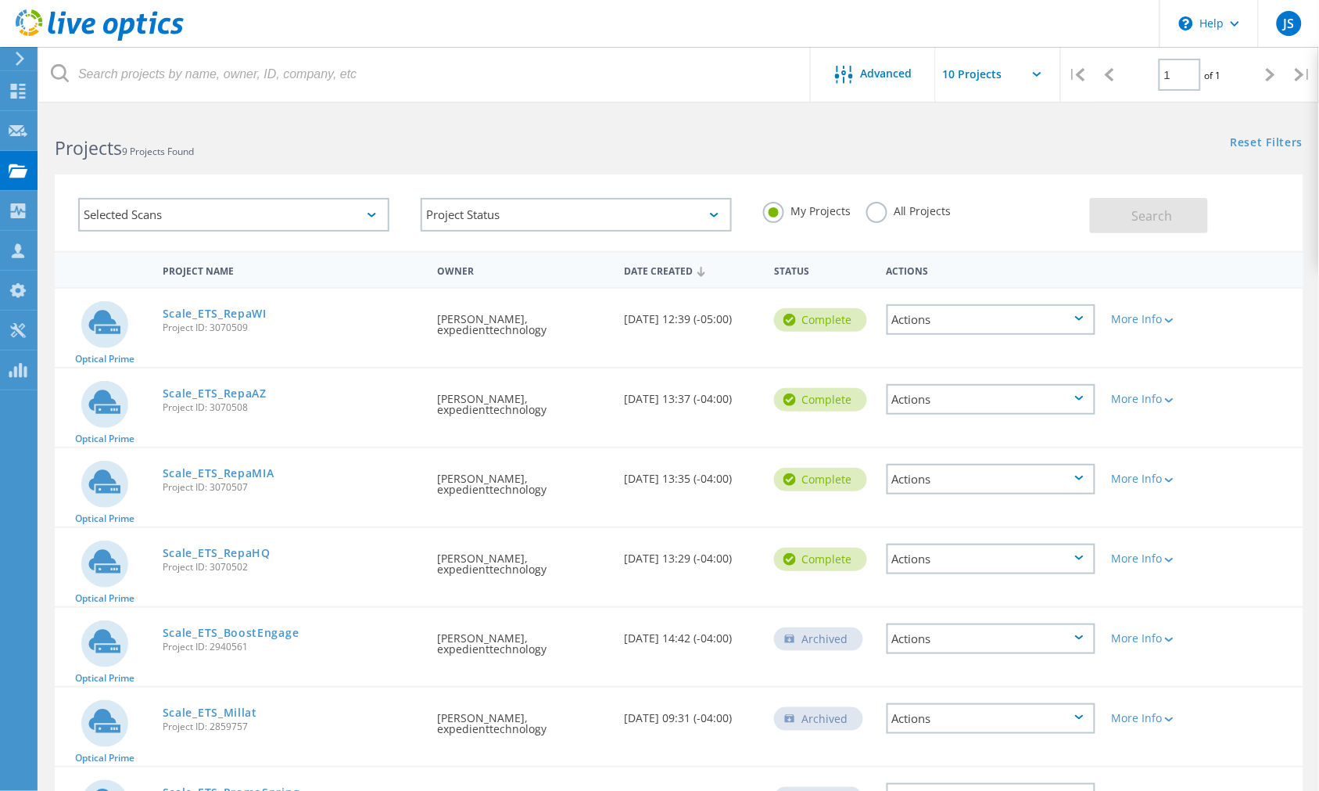
click at [963, 557] on div "Actions" at bounding box center [991, 559] width 209 height 31
click at [963, 561] on div "Share" at bounding box center [992, 571] width 206 height 24
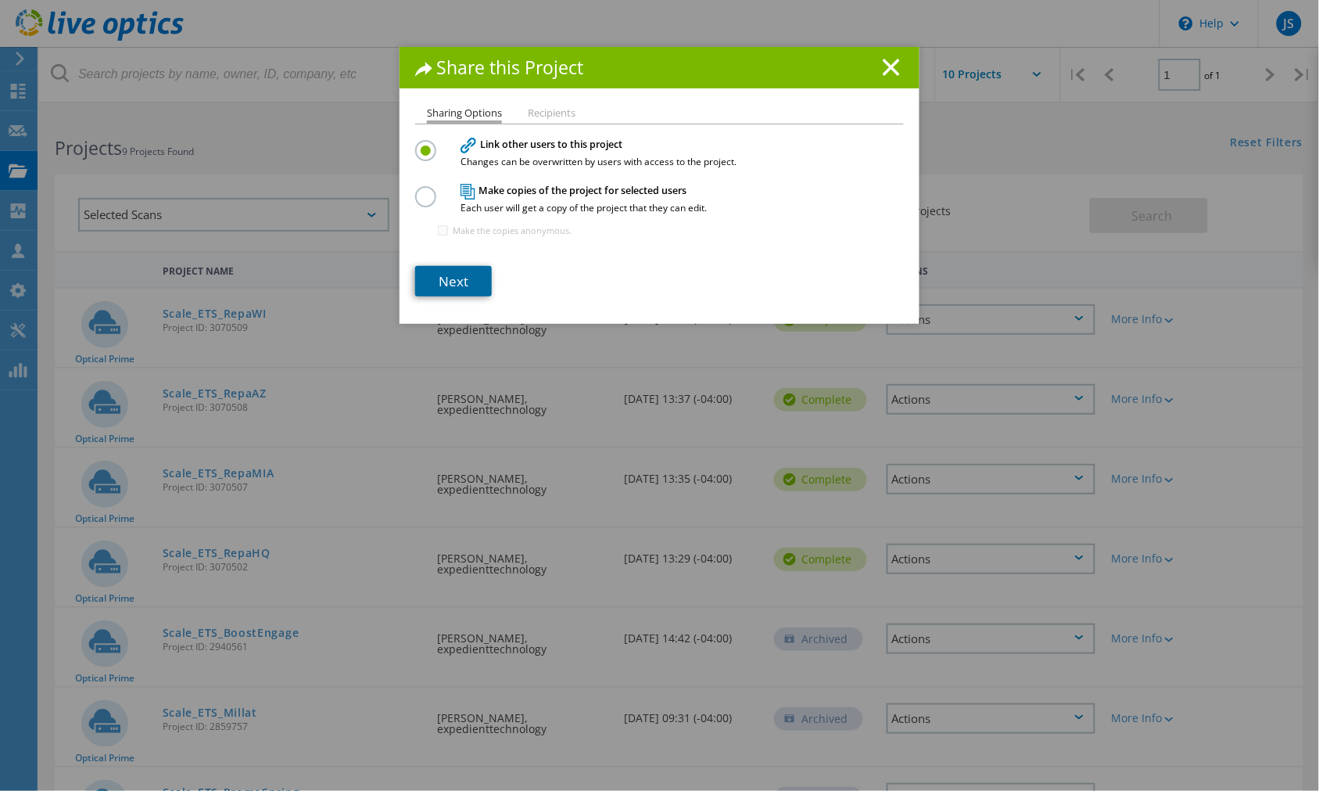
click at [456, 285] on link "Next" at bounding box center [453, 281] width 77 height 31
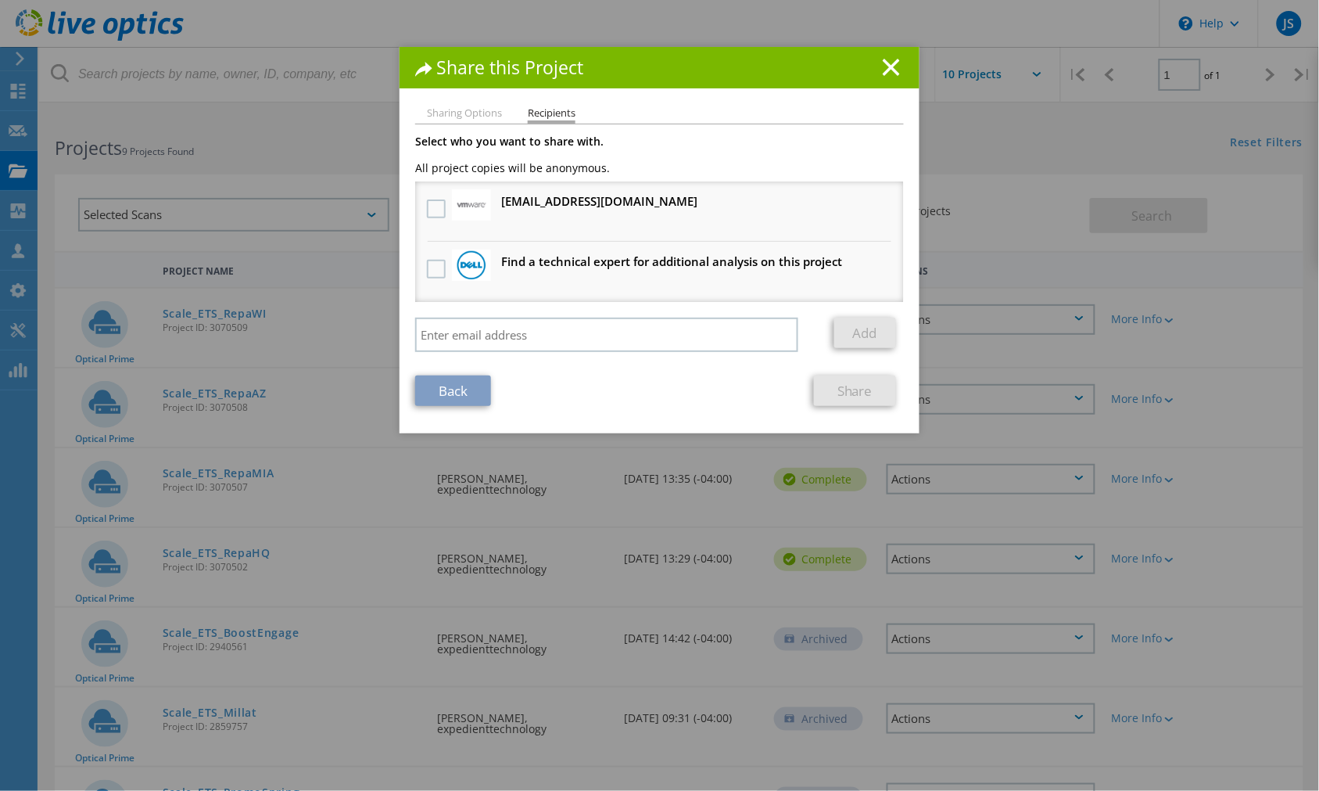
click at [415, 200] on li "fseal@scalecomputing.com Will receive an anonymous copy" at bounding box center [659, 211] width 489 height 60
click at [427, 207] on label at bounding box center [438, 208] width 23 height 19
click at [0, 0] on input "checkbox" at bounding box center [0, 0] width 0 height 0
click at [825, 386] on link "Share" at bounding box center [855, 390] width 82 height 31
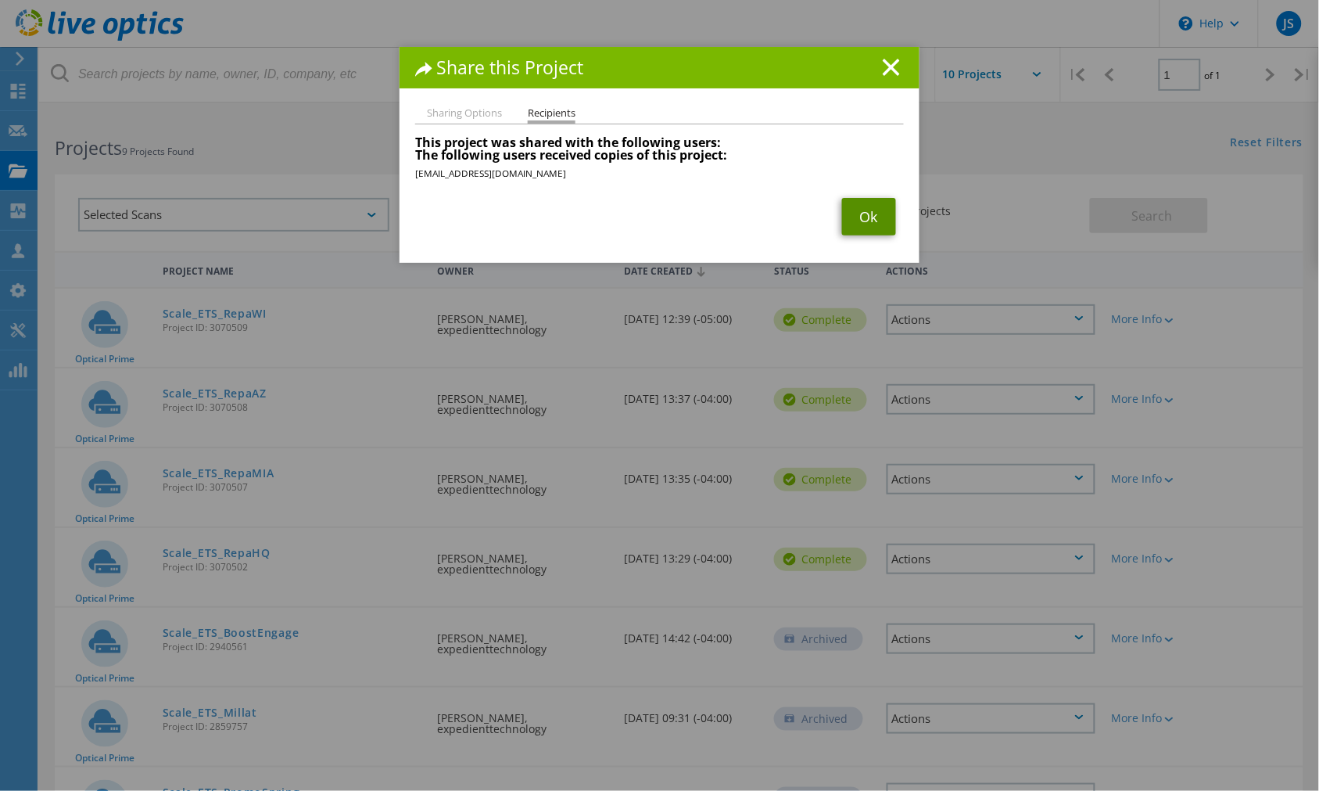
click at [856, 221] on link "Ok" at bounding box center [869, 217] width 54 height 38
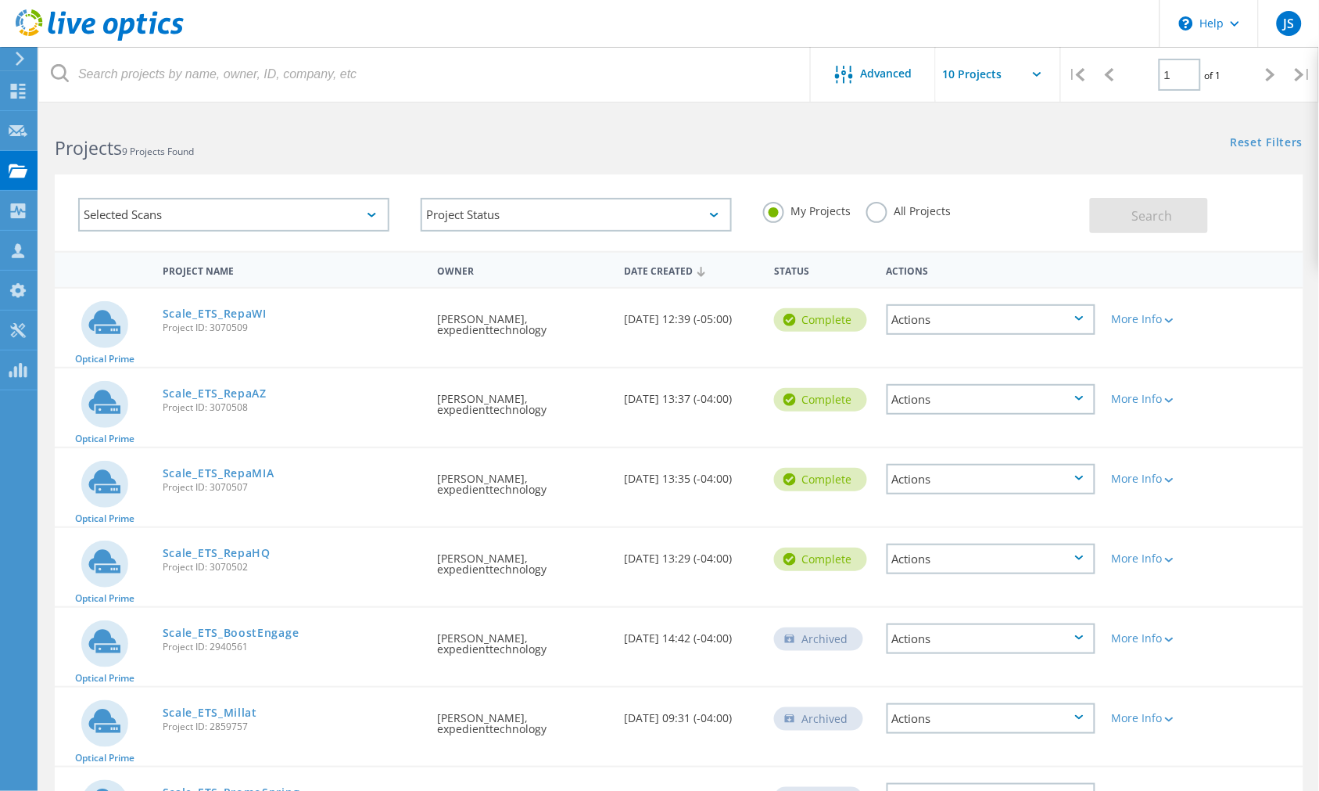
click at [42, 525] on div "Project Name Owner Date Created Status Actions Optical Prime Scale_ETS_RepaWI P…" at bounding box center [679, 636] width 1280 height 770
click at [210, 548] on link "Scale_ETS_RepaHQ" at bounding box center [217, 553] width 108 height 11
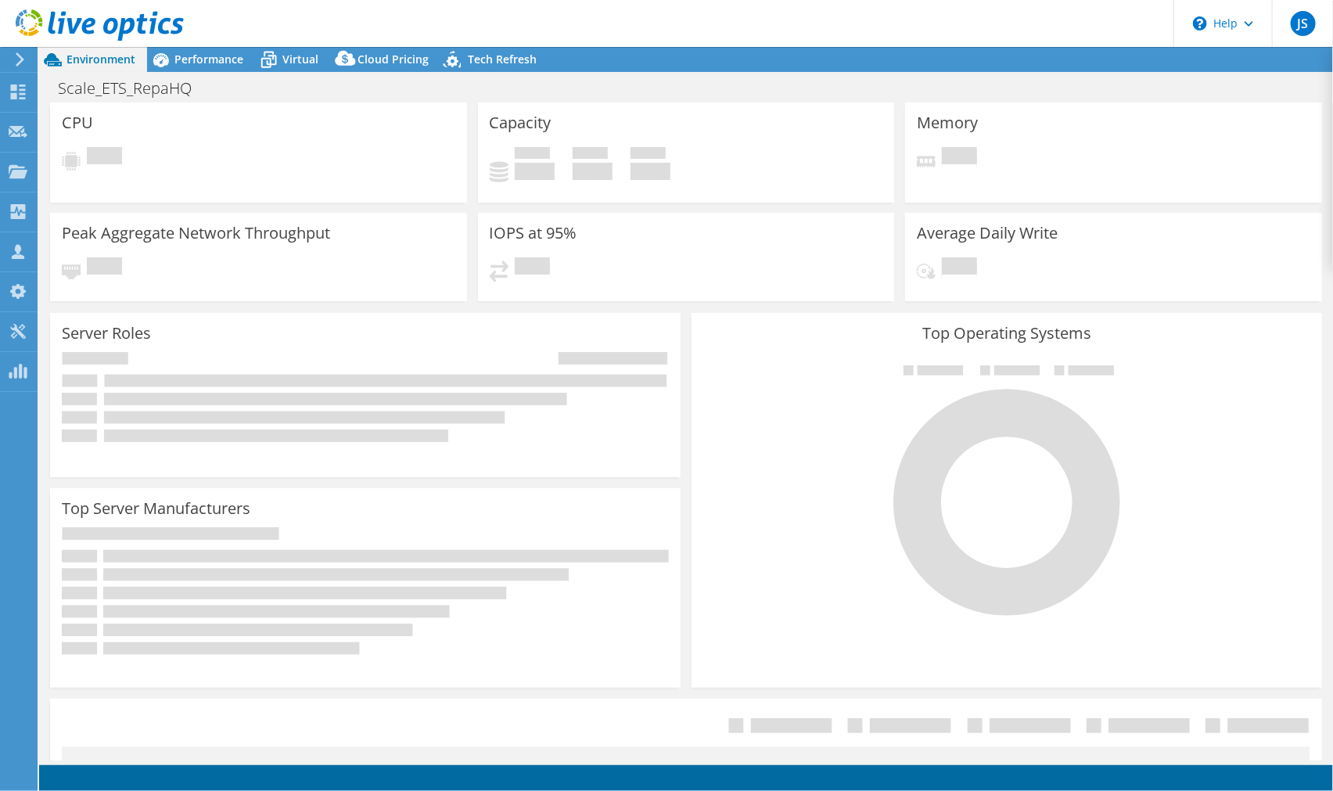
select select "USD"
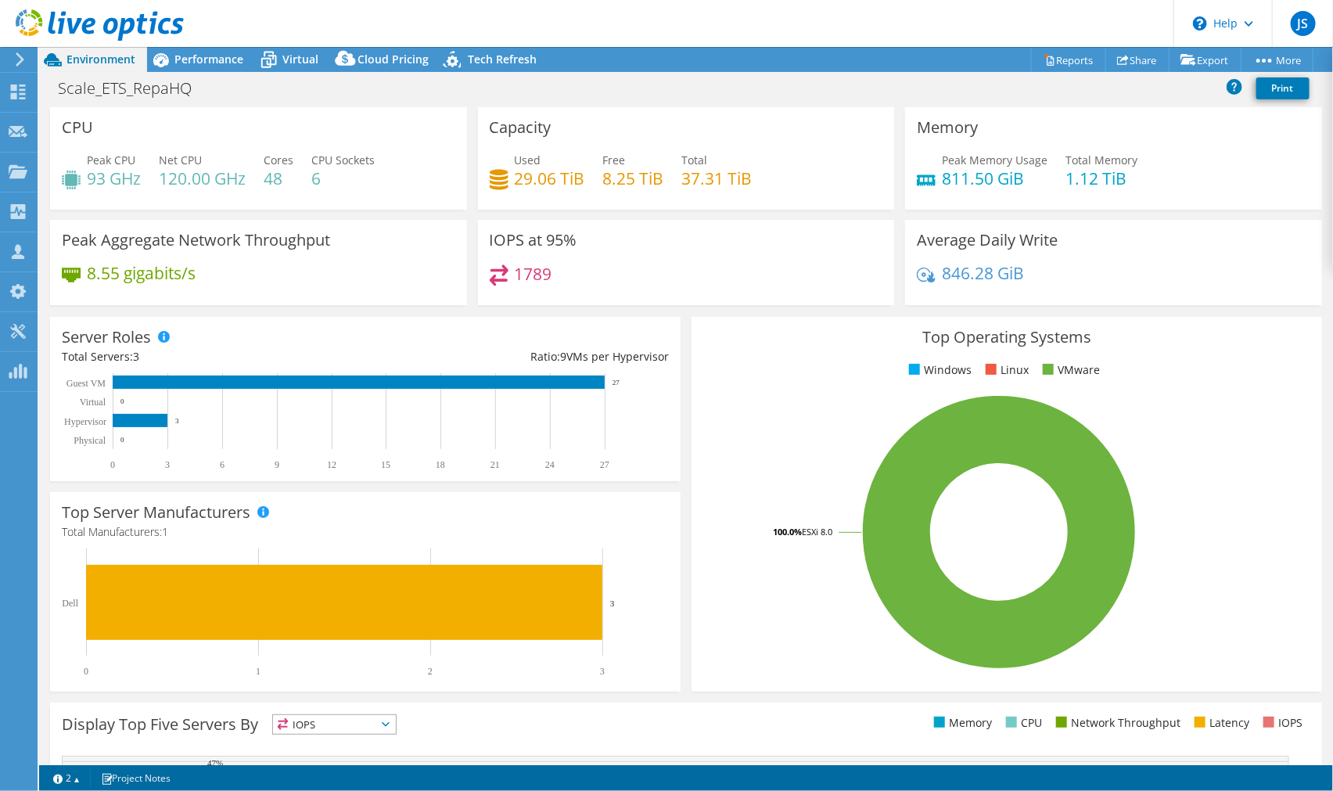
scroll to position [303, 0]
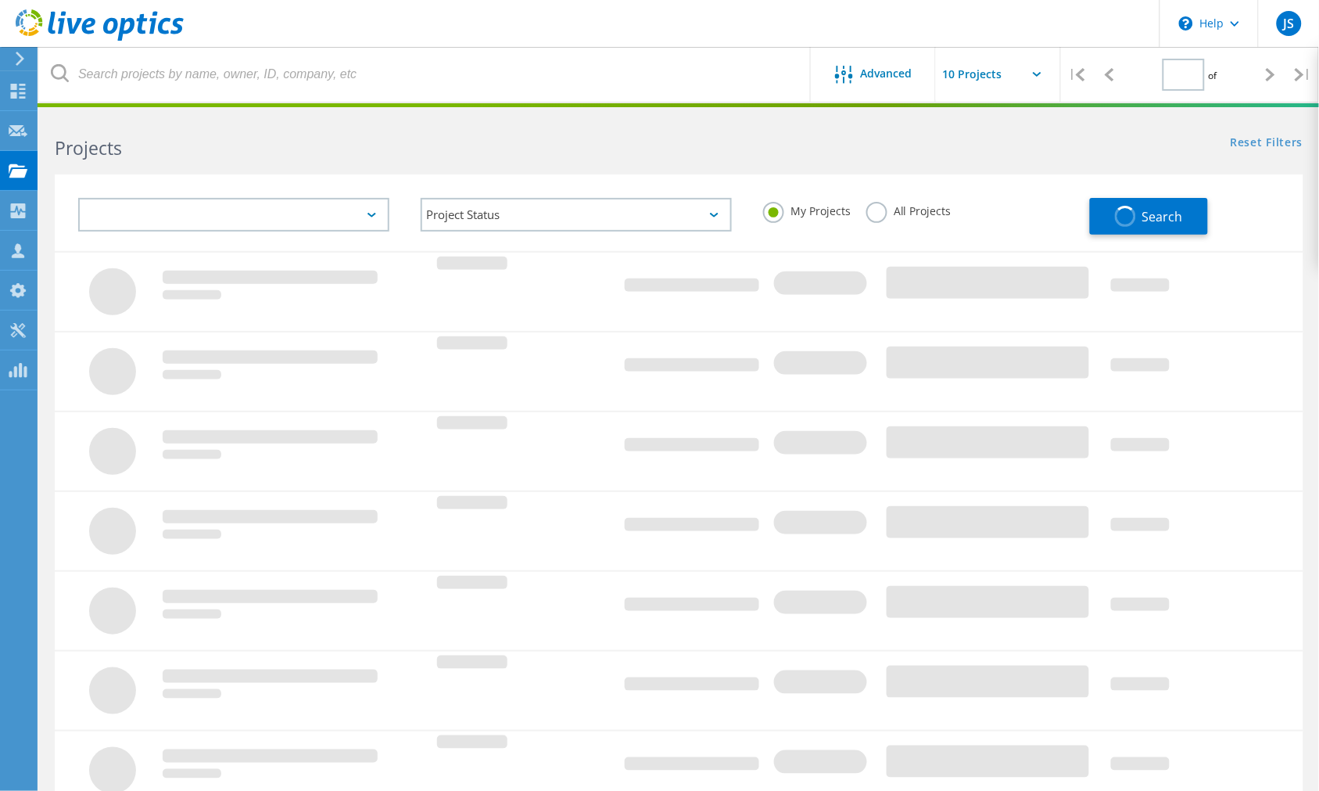
type input "1"
